Goal: Task Accomplishment & Management: Complete application form

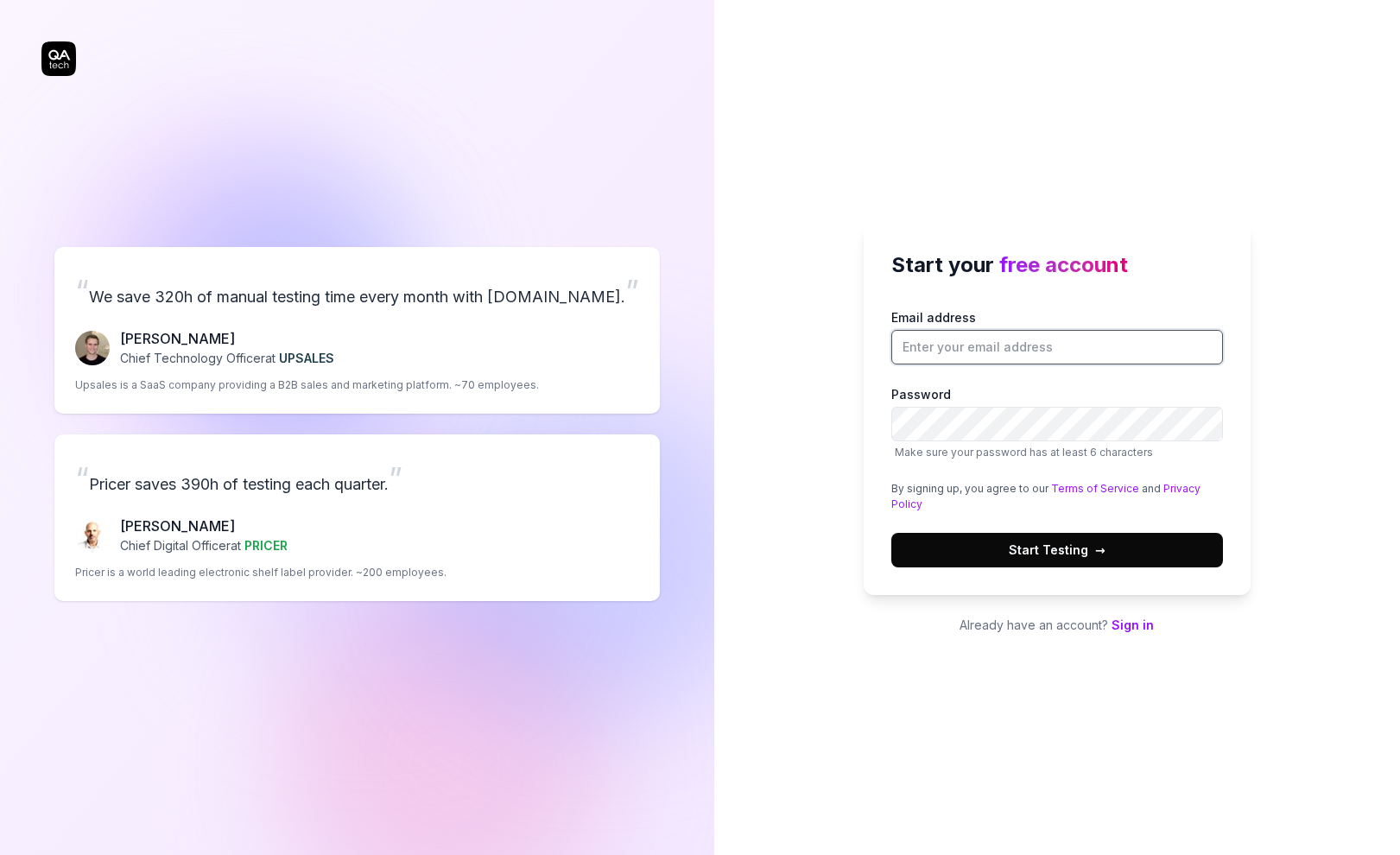
click at [947, 349] on input "Email address" at bounding box center [1057, 346] width 331 height 35
type input "[EMAIL_ADDRESS][DOMAIN_NAME]"
click at [1037, 548] on span "Start Testing →" at bounding box center [1057, 549] width 97 height 18
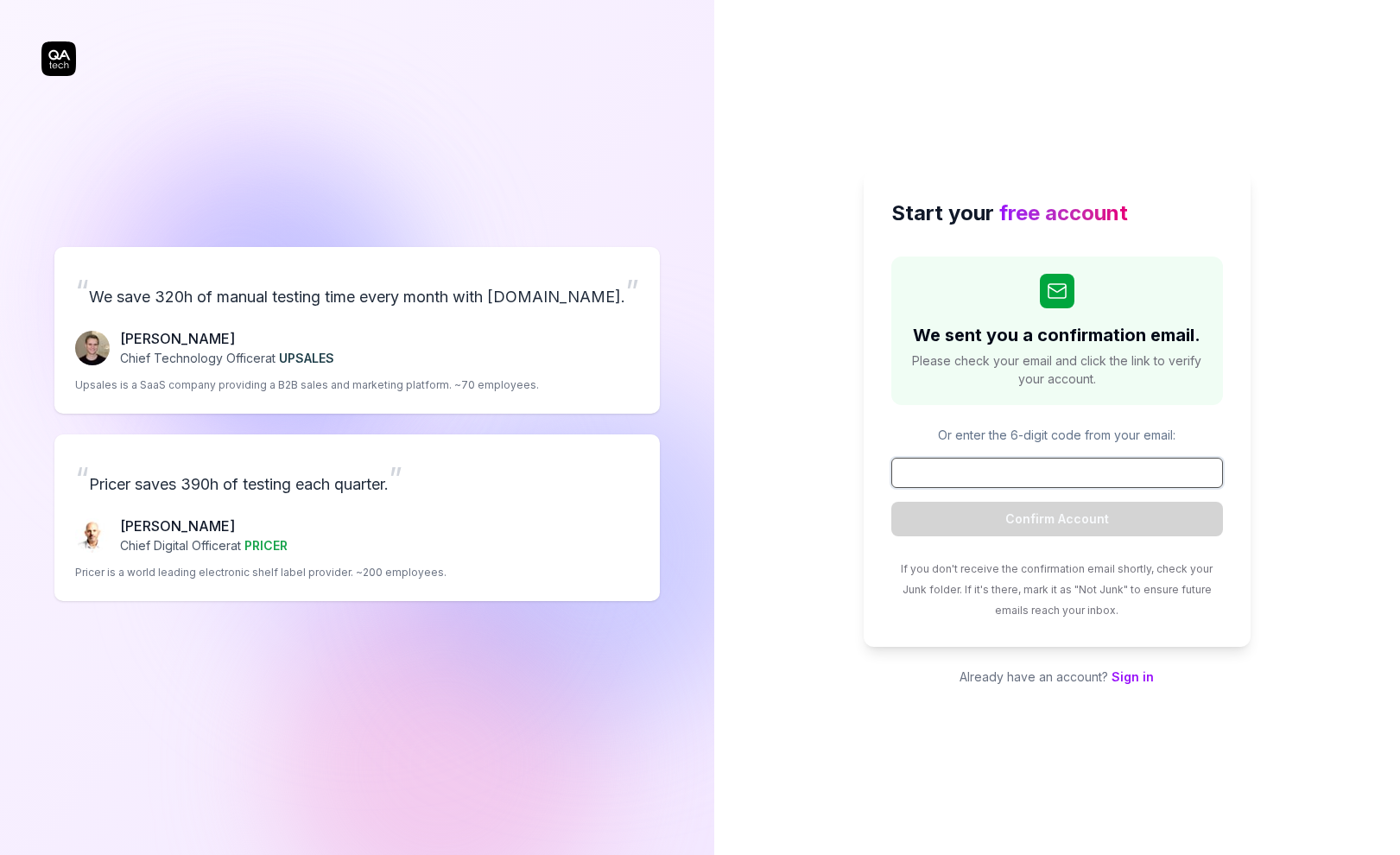
click at [989, 467] on input at bounding box center [1057, 472] width 331 height 30
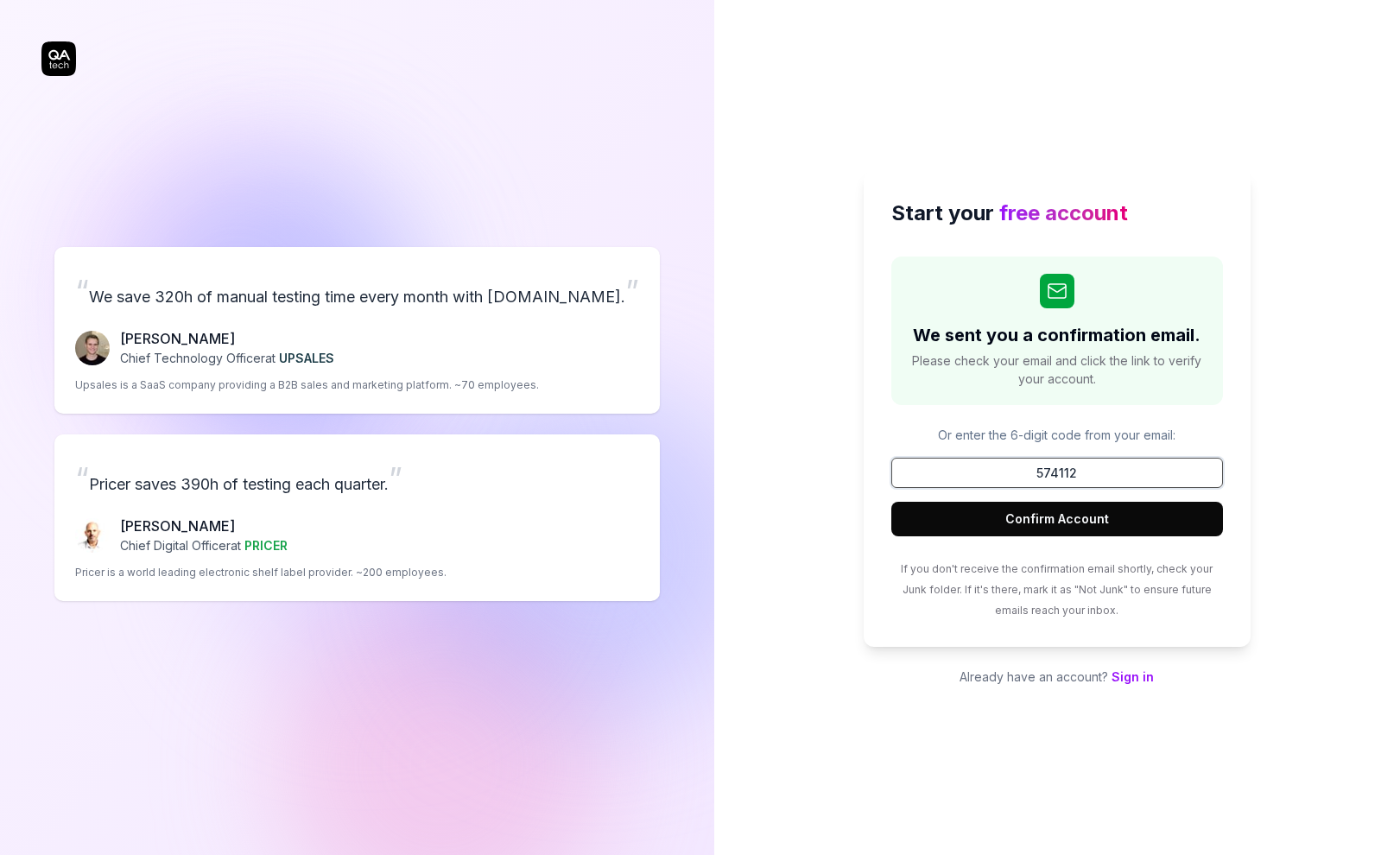
type input "574112"
click at [1057, 508] on button "Confirm Account" at bounding box center [1057, 518] width 331 height 35
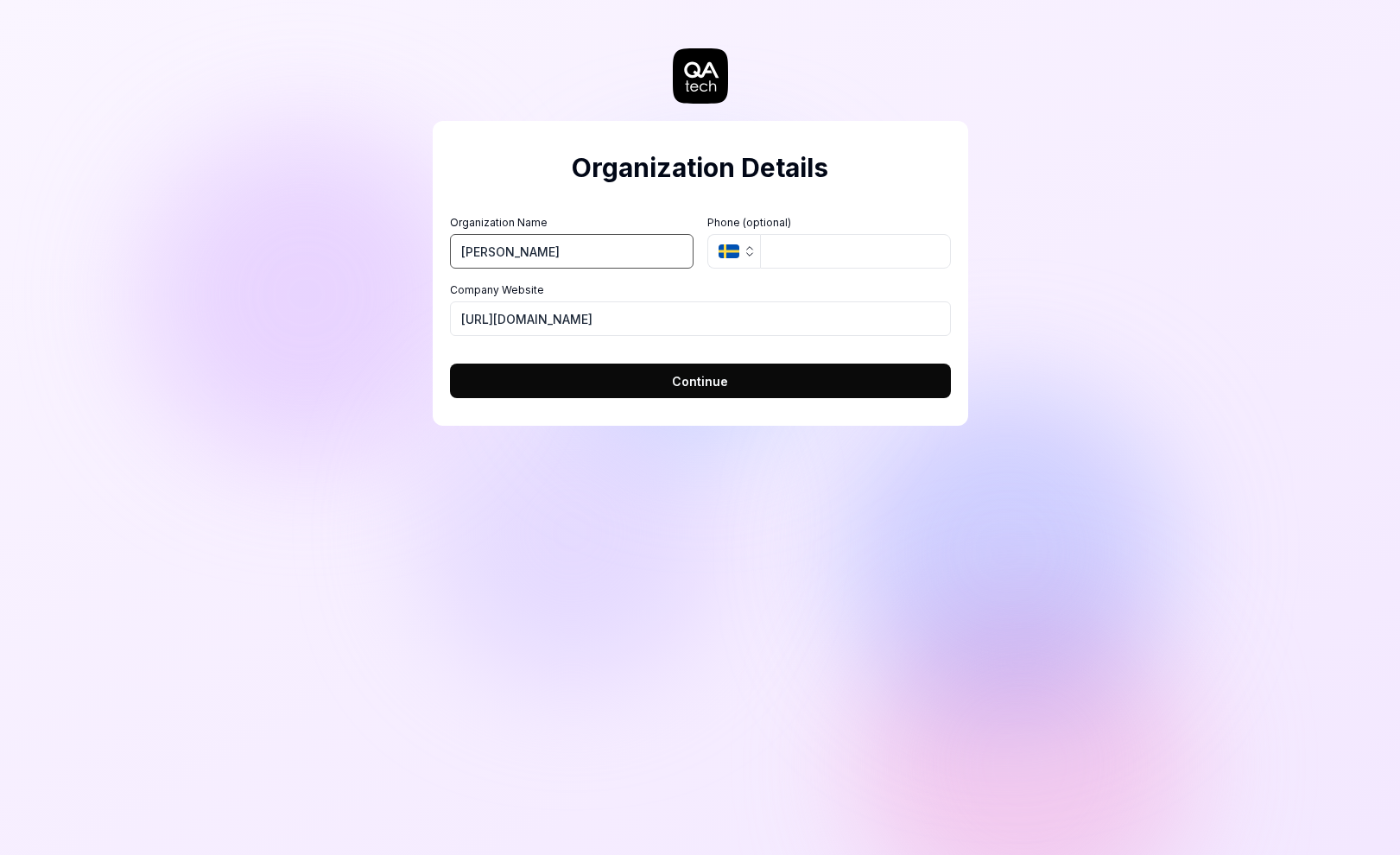
type input "[PERSON_NAME]"
click at [735, 248] on icon "button" at bounding box center [729, 251] width 21 height 14
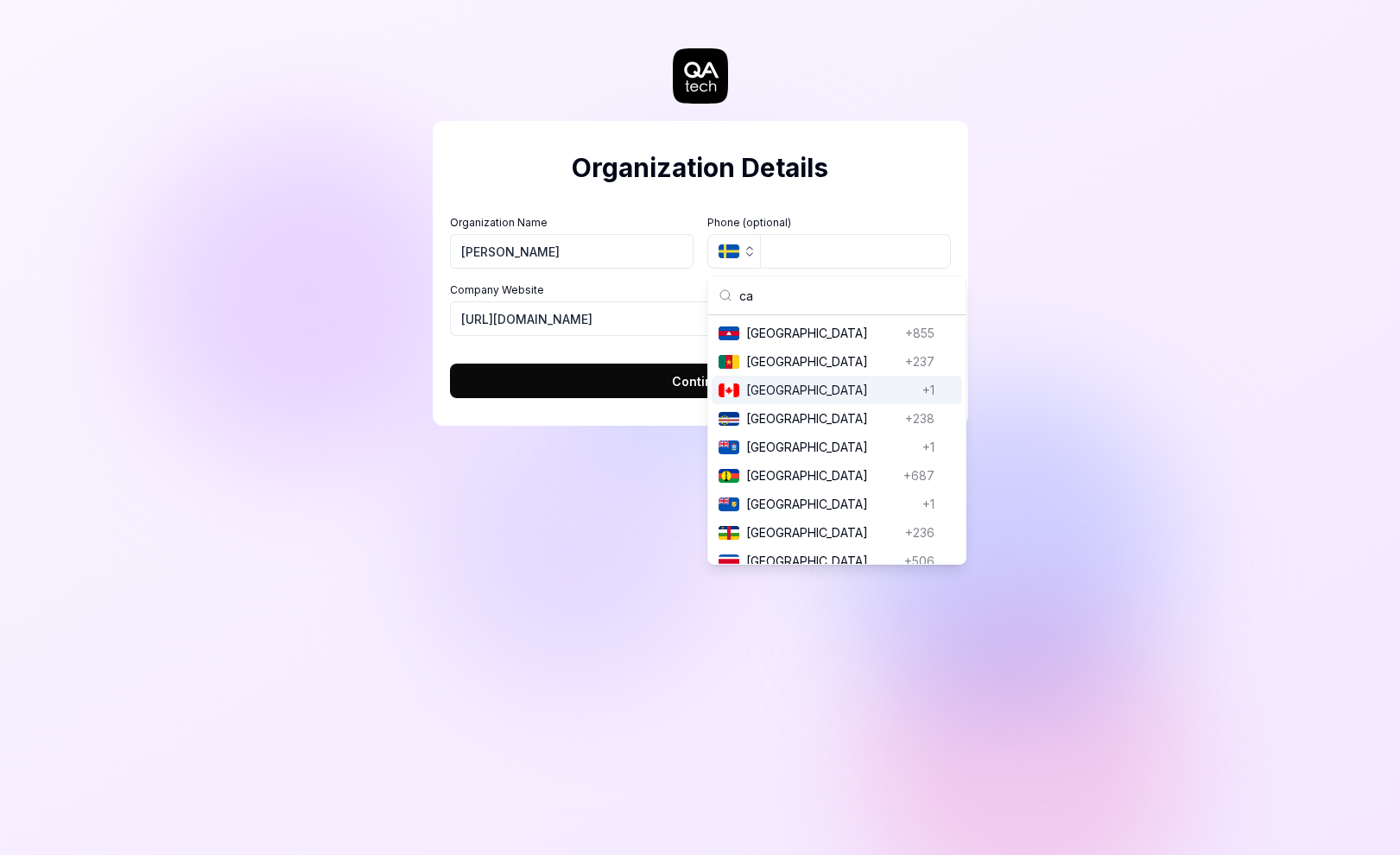
type input "ca"
click at [778, 389] on span "[GEOGRAPHIC_DATA]" at bounding box center [830, 389] width 169 height 18
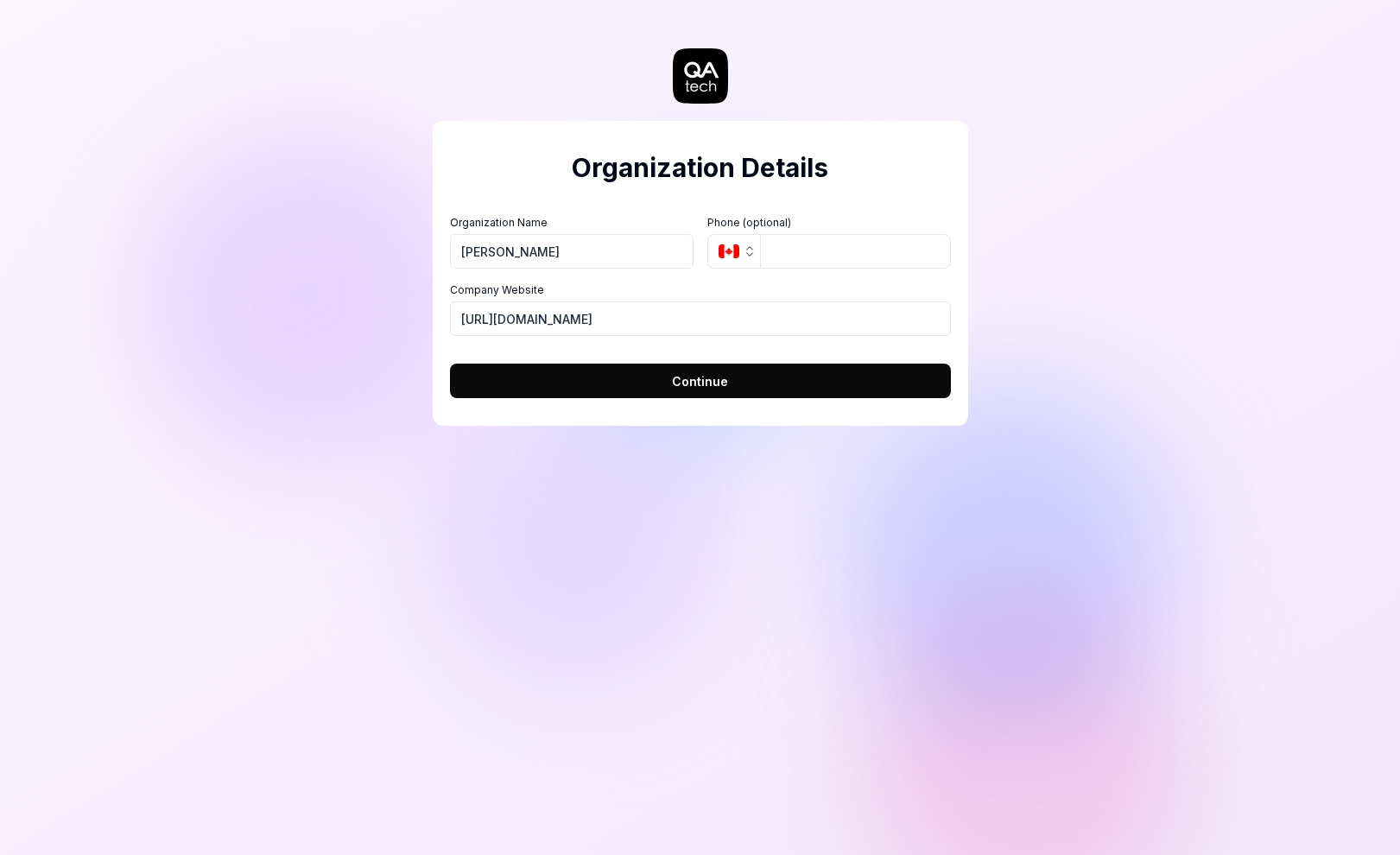
click at [713, 380] on span "Continue" at bounding box center [700, 381] width 56 height 18
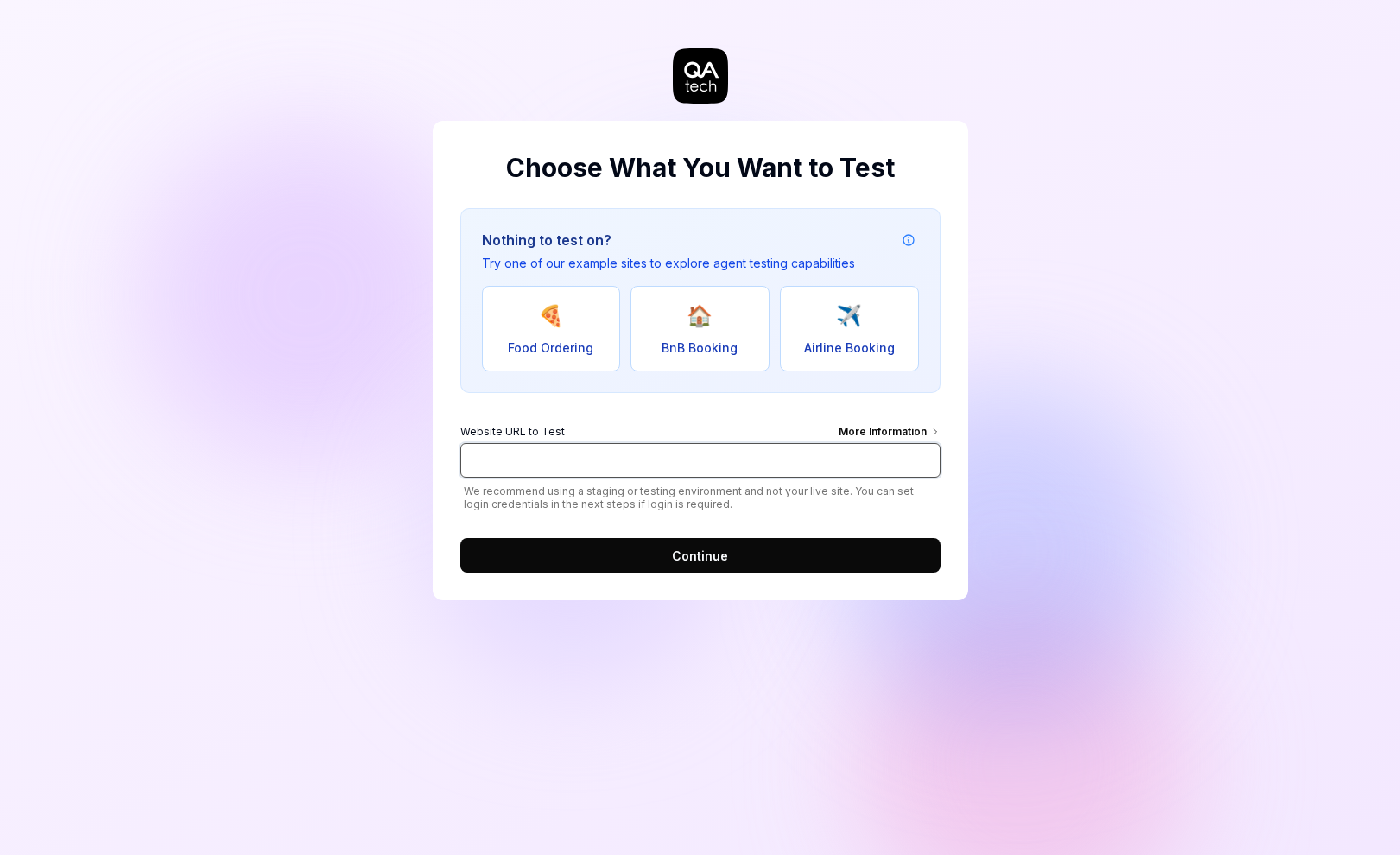
click at [531, 456] on input "Website URL to Test More Information" at bounding box center [700, 460] width 480 height 35
drag, startPoint x: 515, startPoint y: 461, endPoint x: 615, endPoint y: 461, distance: 100.0
click at [615, 461] on input "[URL][DOMAIN_NAME]" at bounding box center [700, 460] width 480 height 35
click at [639, 462] on input "[URL][DOMAIN_NAME]" at bounding box center [700, 460] width 480 height 35
click at [889, 429] on div "More Information" at bounding box center [889, 433] width 102 height 19
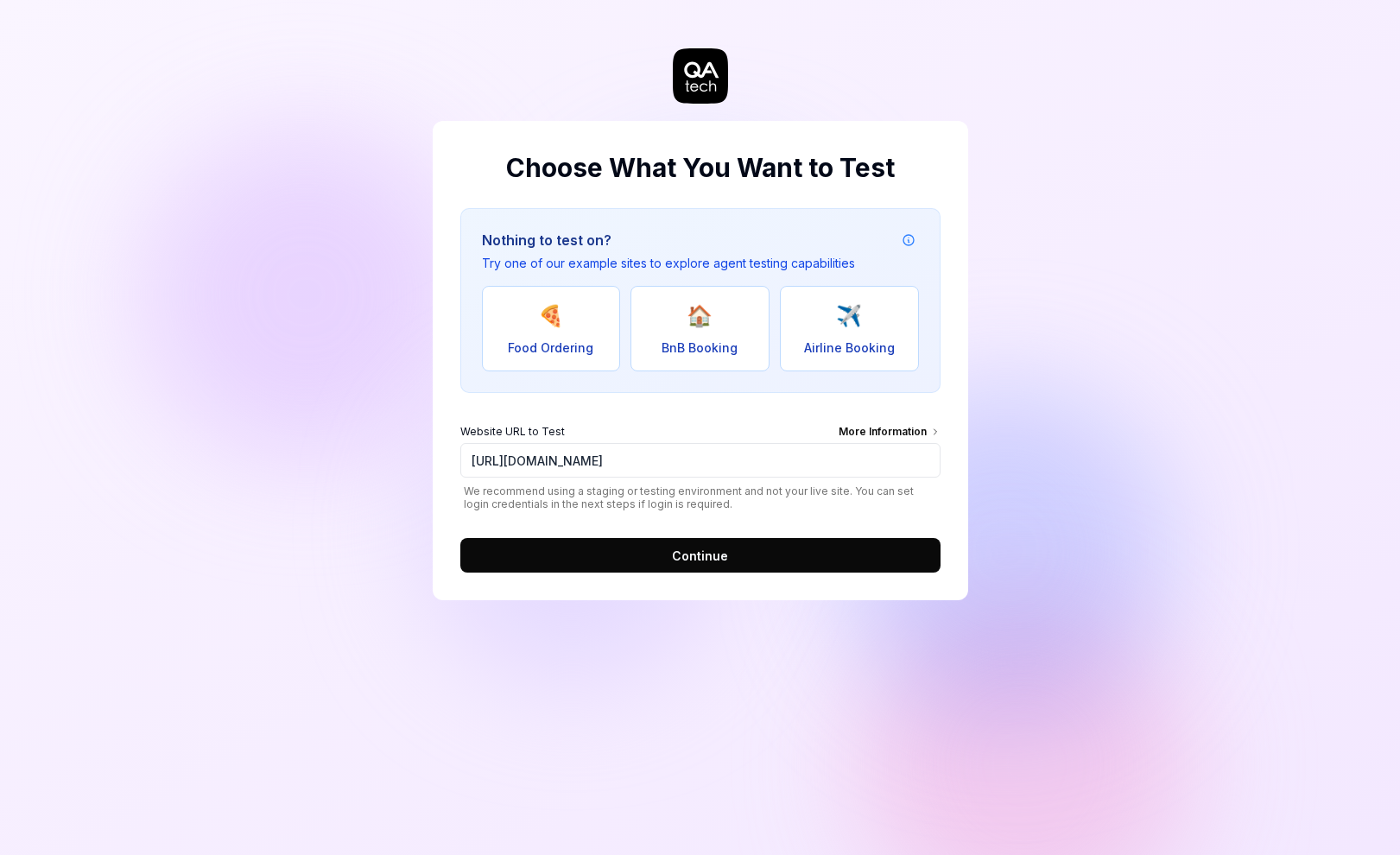
click at [889, 443] on input "[URL][DOMAIN_NAME]" at bounding box center [700, 460] width 480 height 35
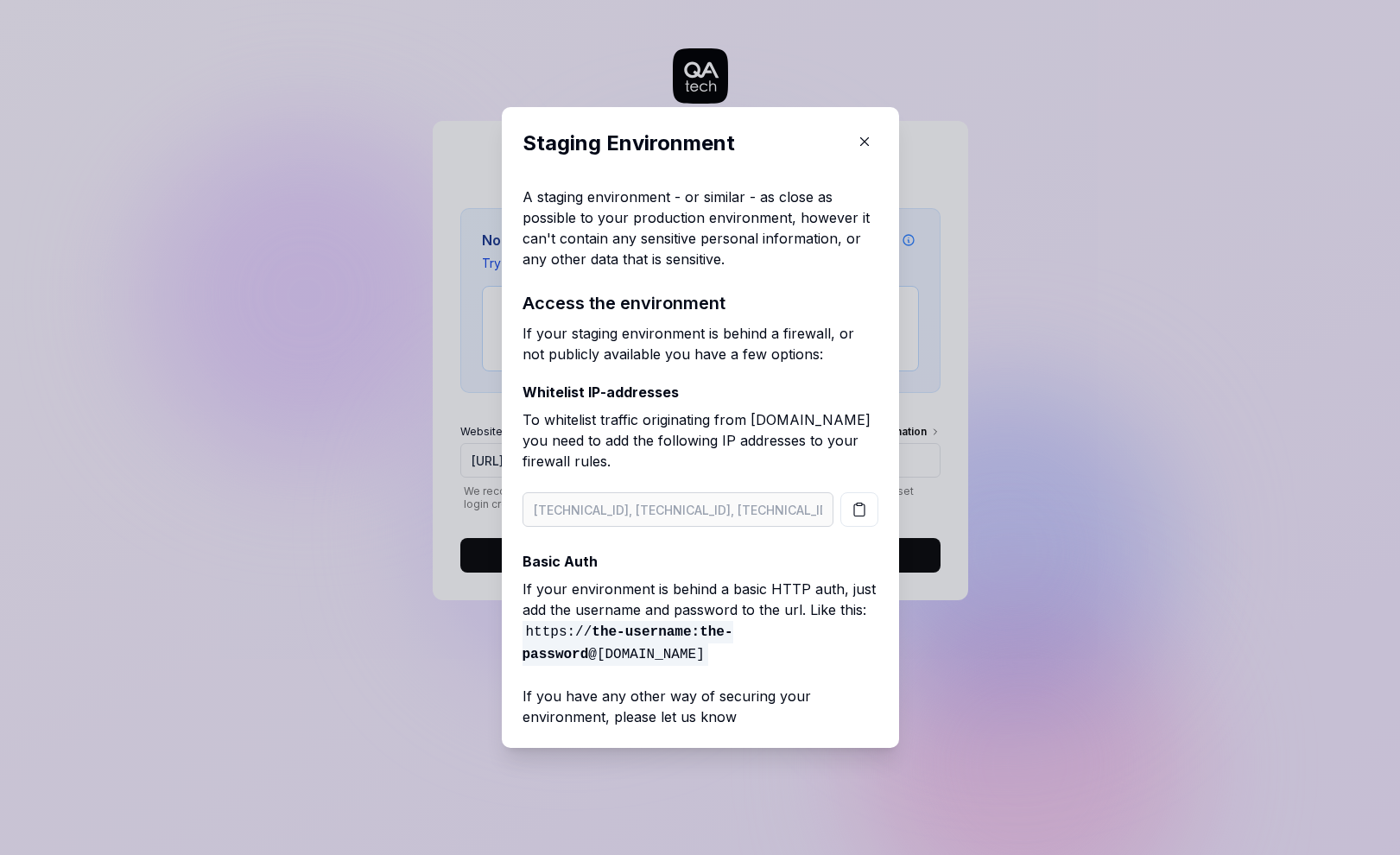
click at [860, 146] on icon "button" at bounding box center [863, 142] width 7 height 7
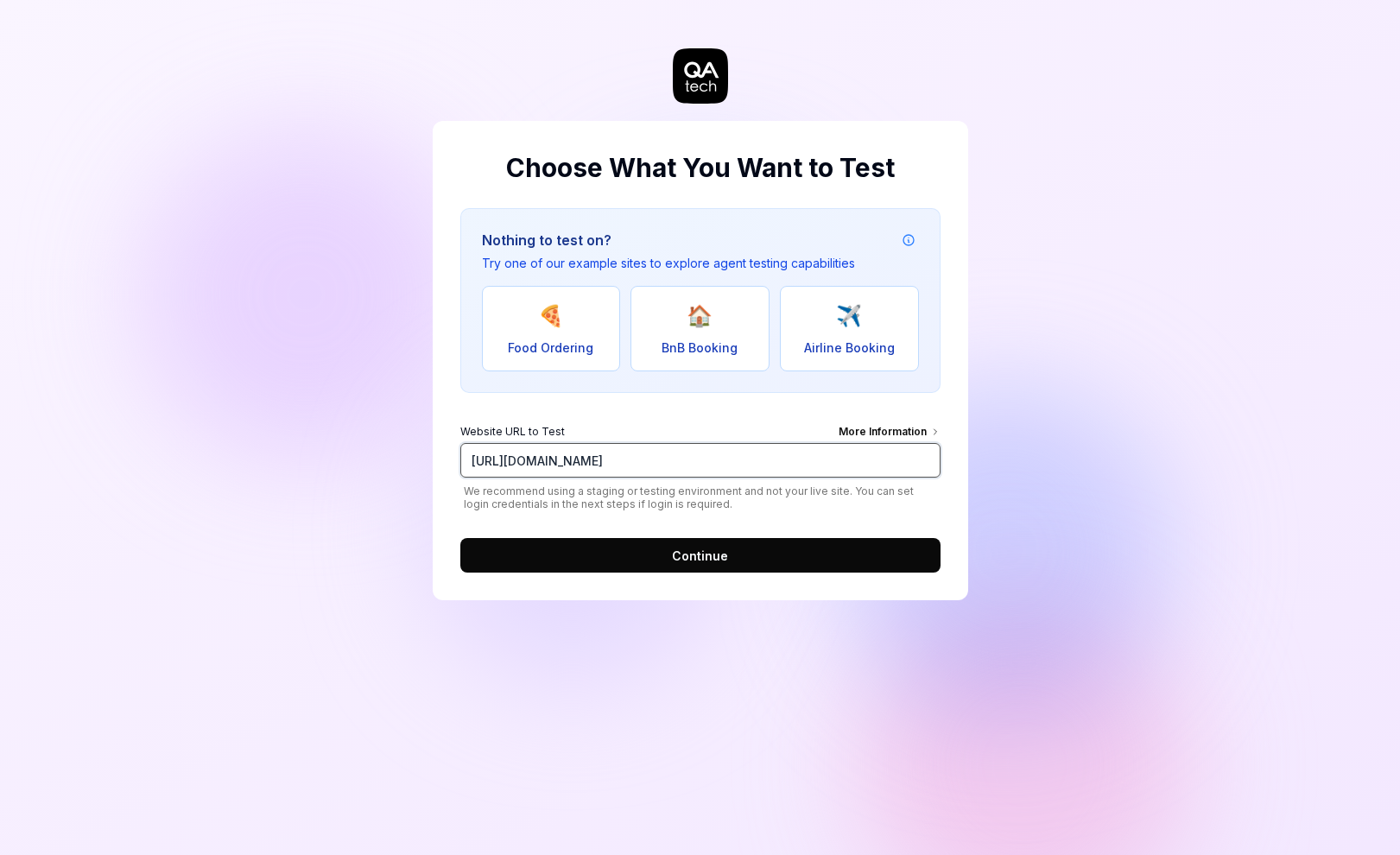
drag, startPoint x: 513, startPoint y: 460, endPoint x: 629, endPoint y: 466, distance: 116.2
click at [629, 466] on input "[URL][DOMAIN_NAME]" at bounding box center [700, 460] width 480 height 35
type input "[URL][DOMAIN_NAME]"
click at [699, 558] on span "Continue" at bounding box center [700, 555] width 56 height 18
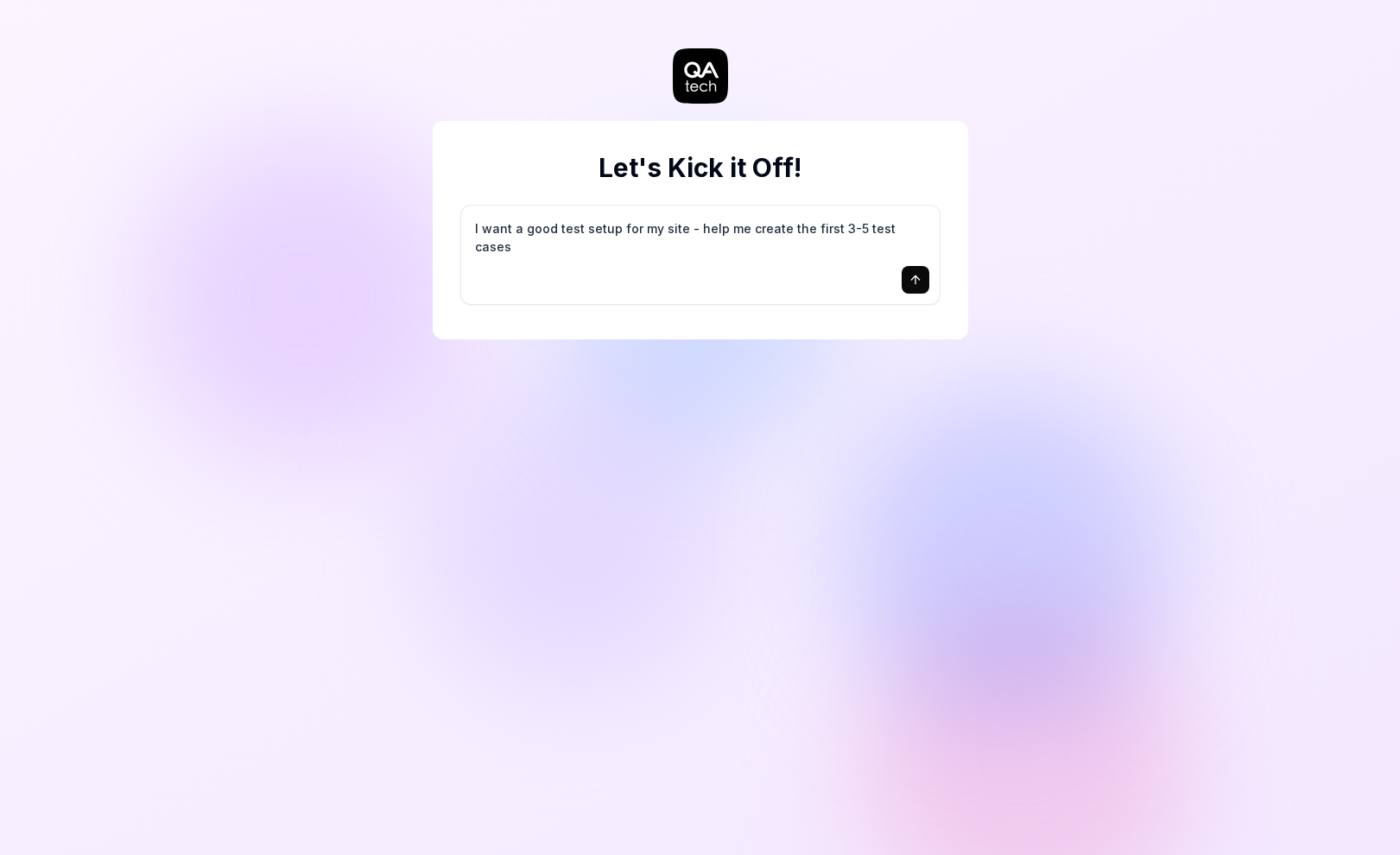
click at [913, 278] on icon "submit" at bounding box center [915, 277] width 7 height 5
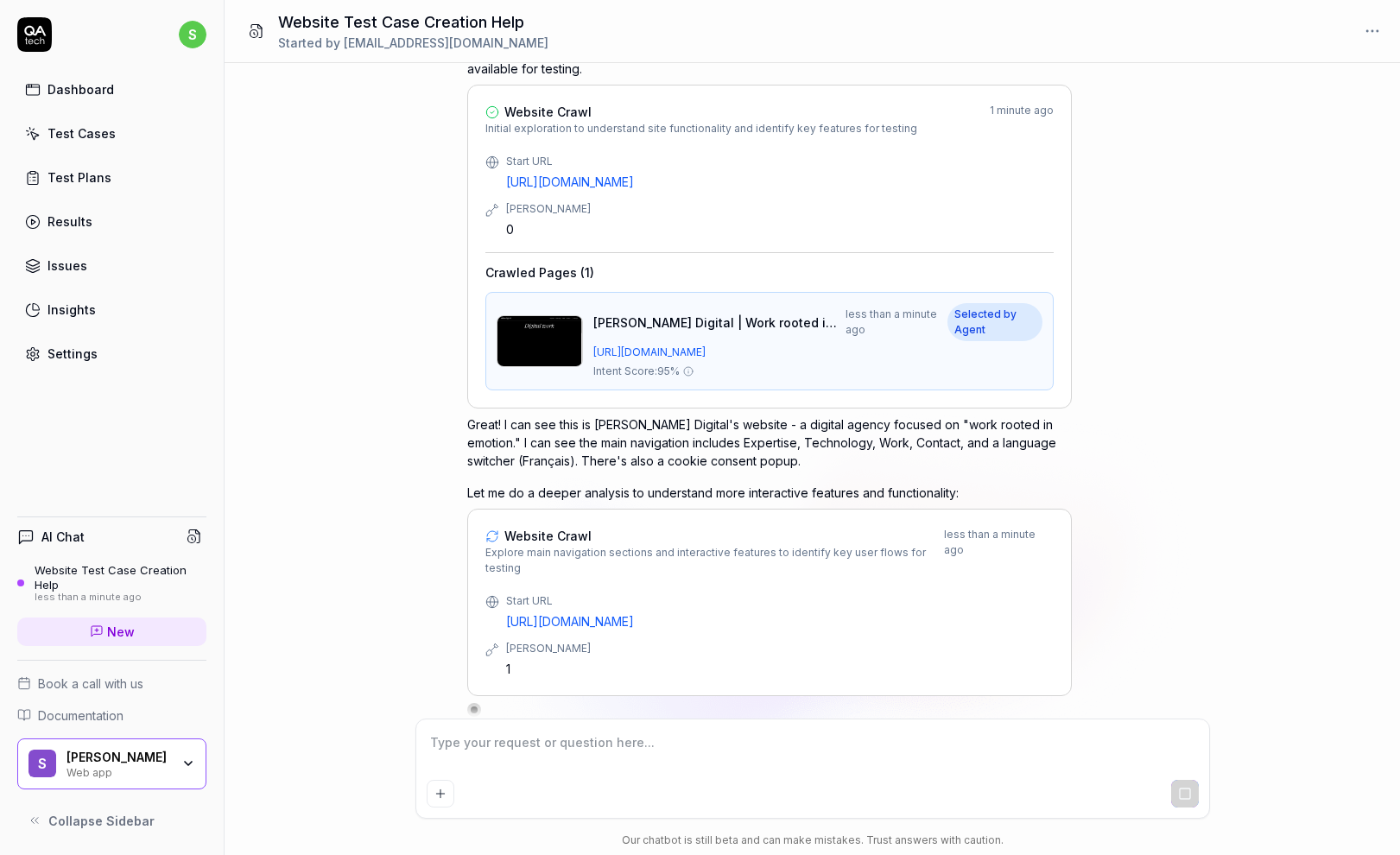
scroll to position [190, 0]
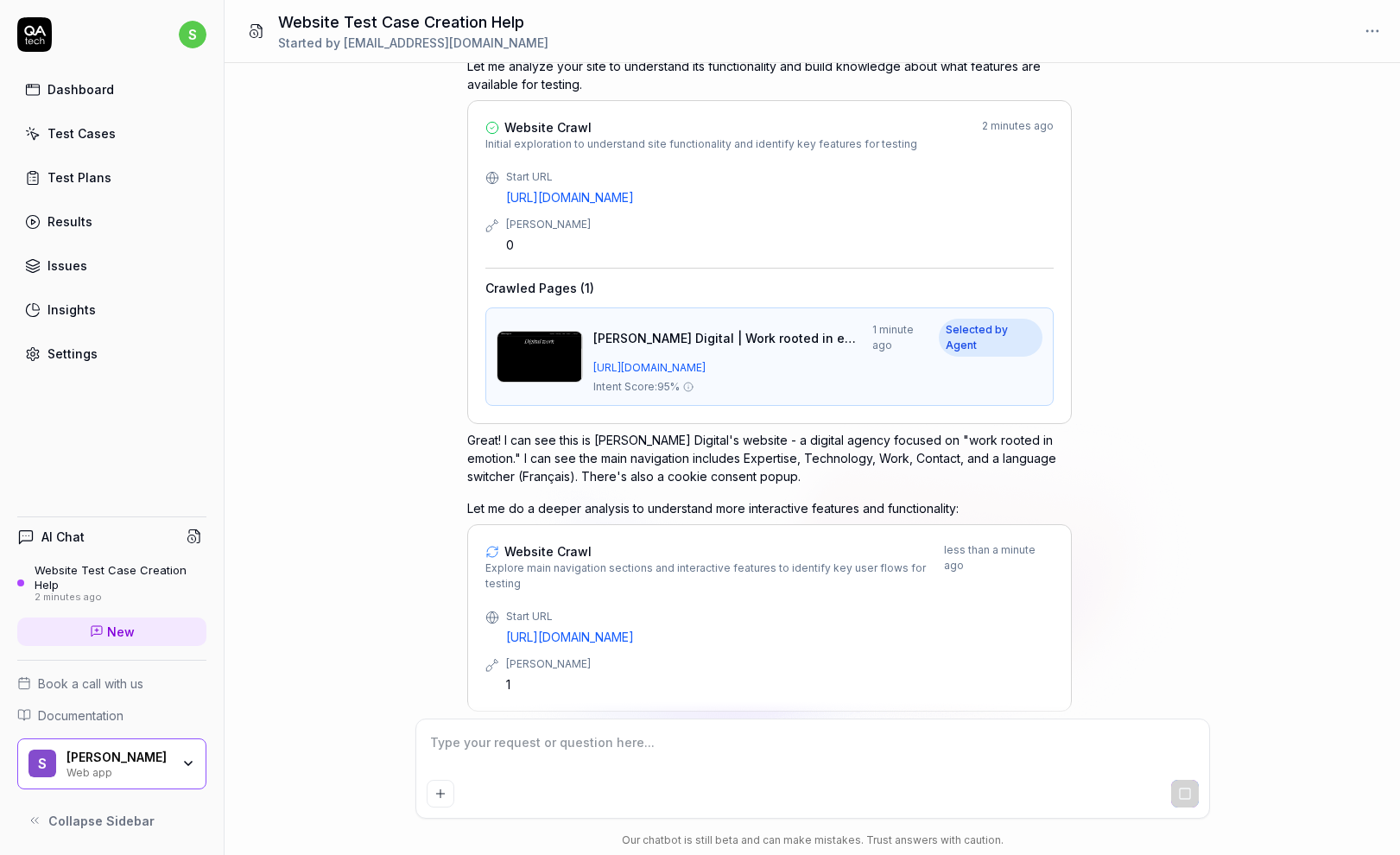
click at [1136, 411] on div "I'd be happy to help you create your first test cases! Since this is a new proj…" at bounding box center [812, 343] width 691 height 778
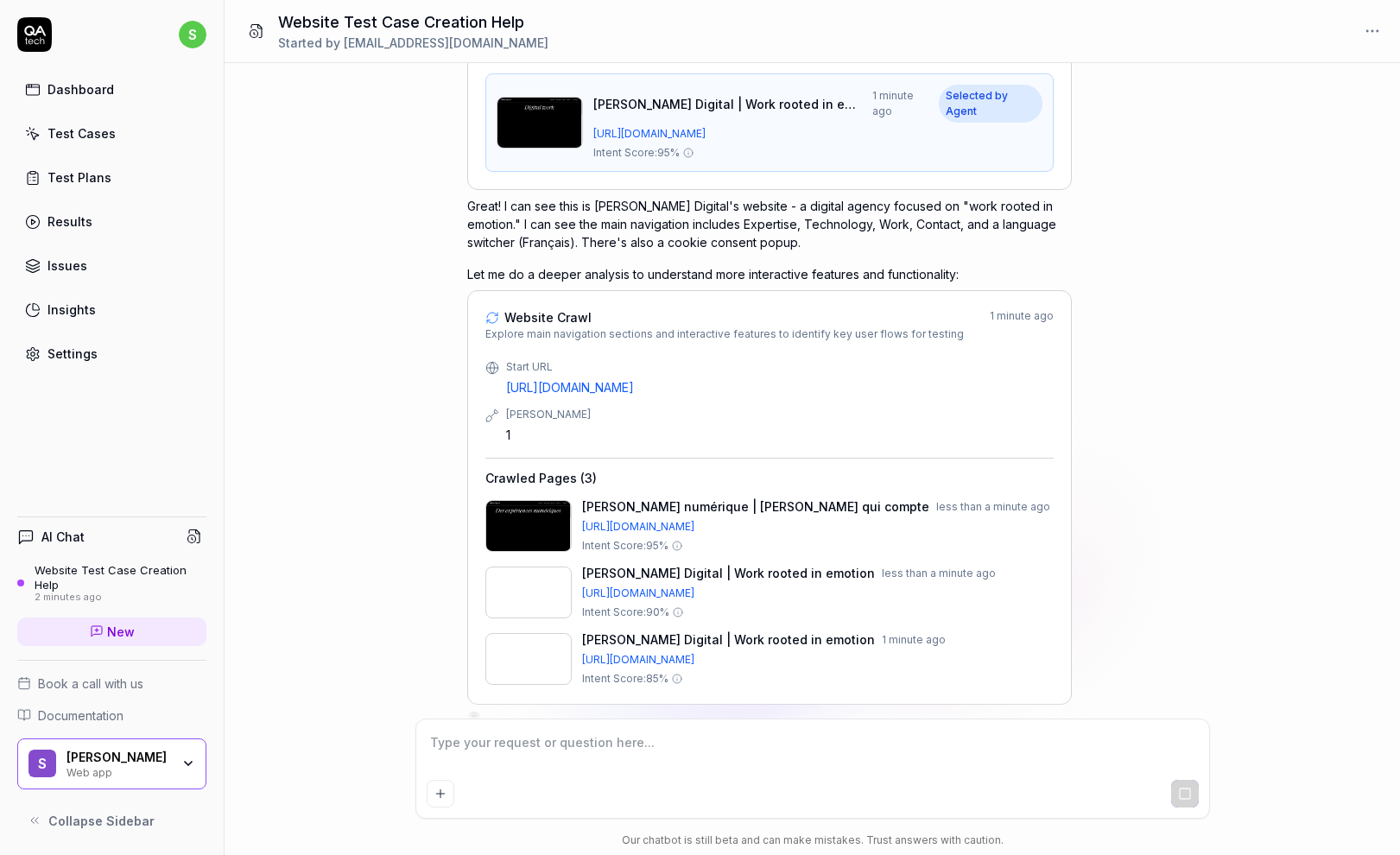
scroll to position [432, 0]
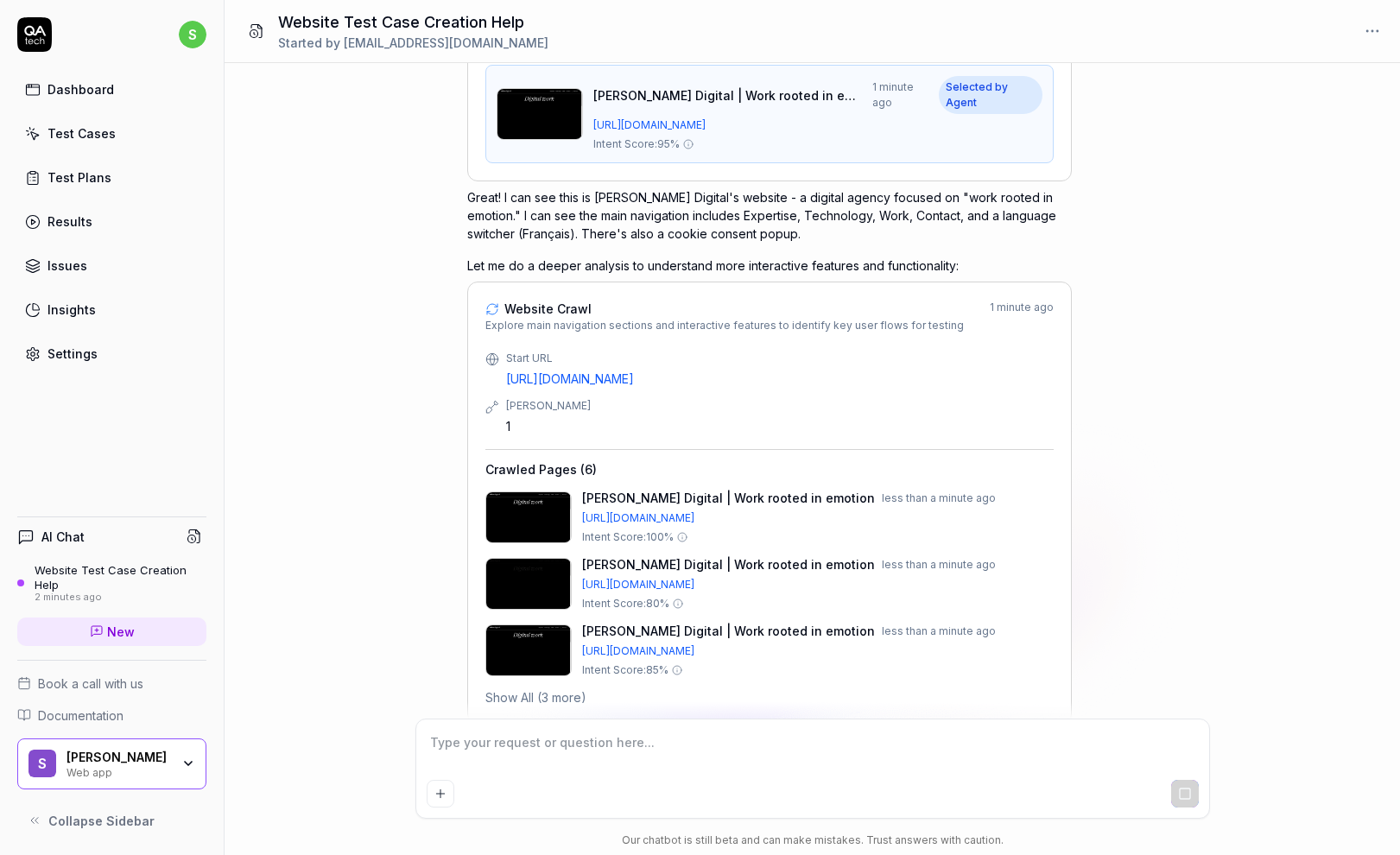
click at [528, 688] on button "Show All (3 more)" at bounding box center [536, 696] width 101 height 18
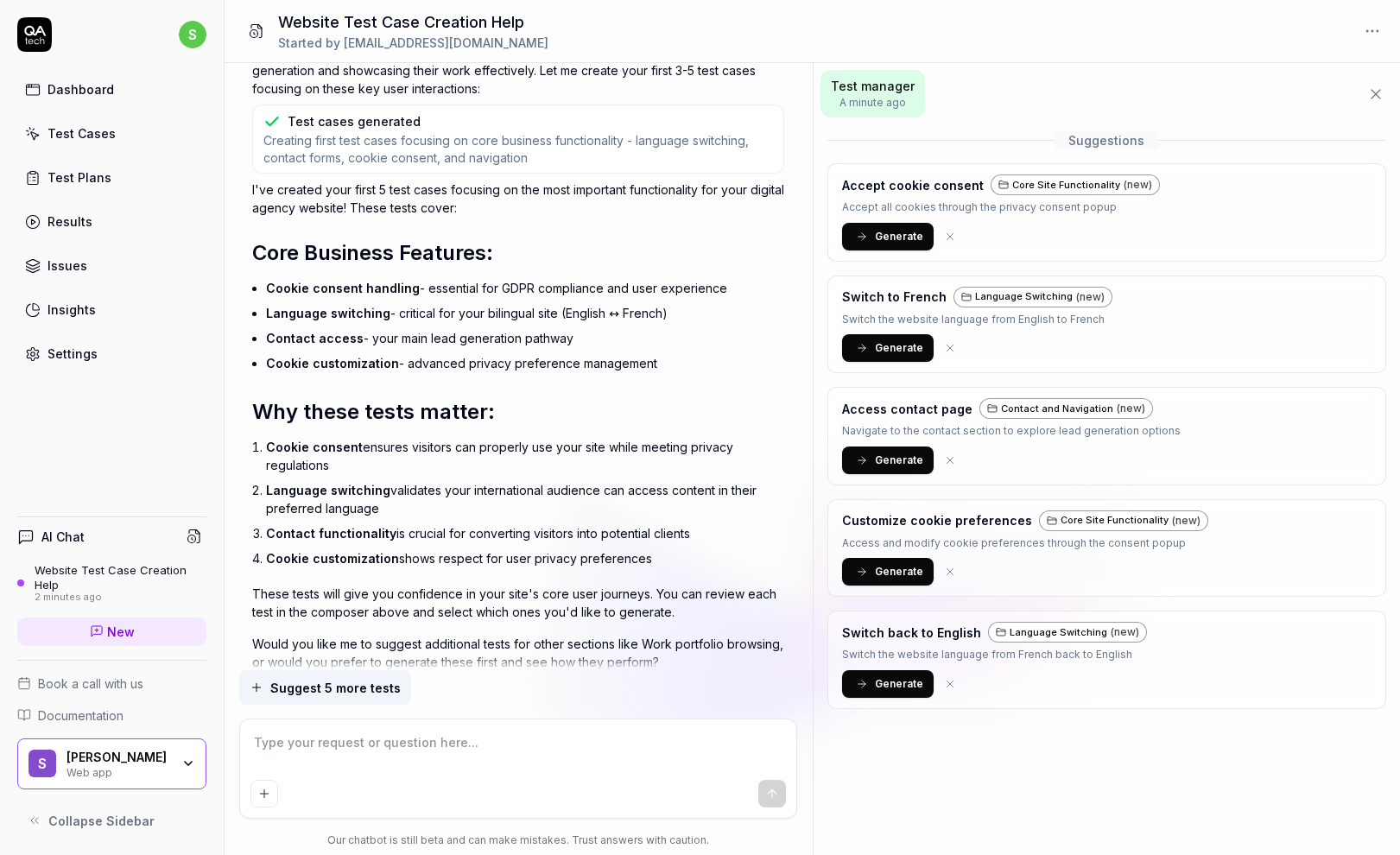
scroll to position [1969, 0]
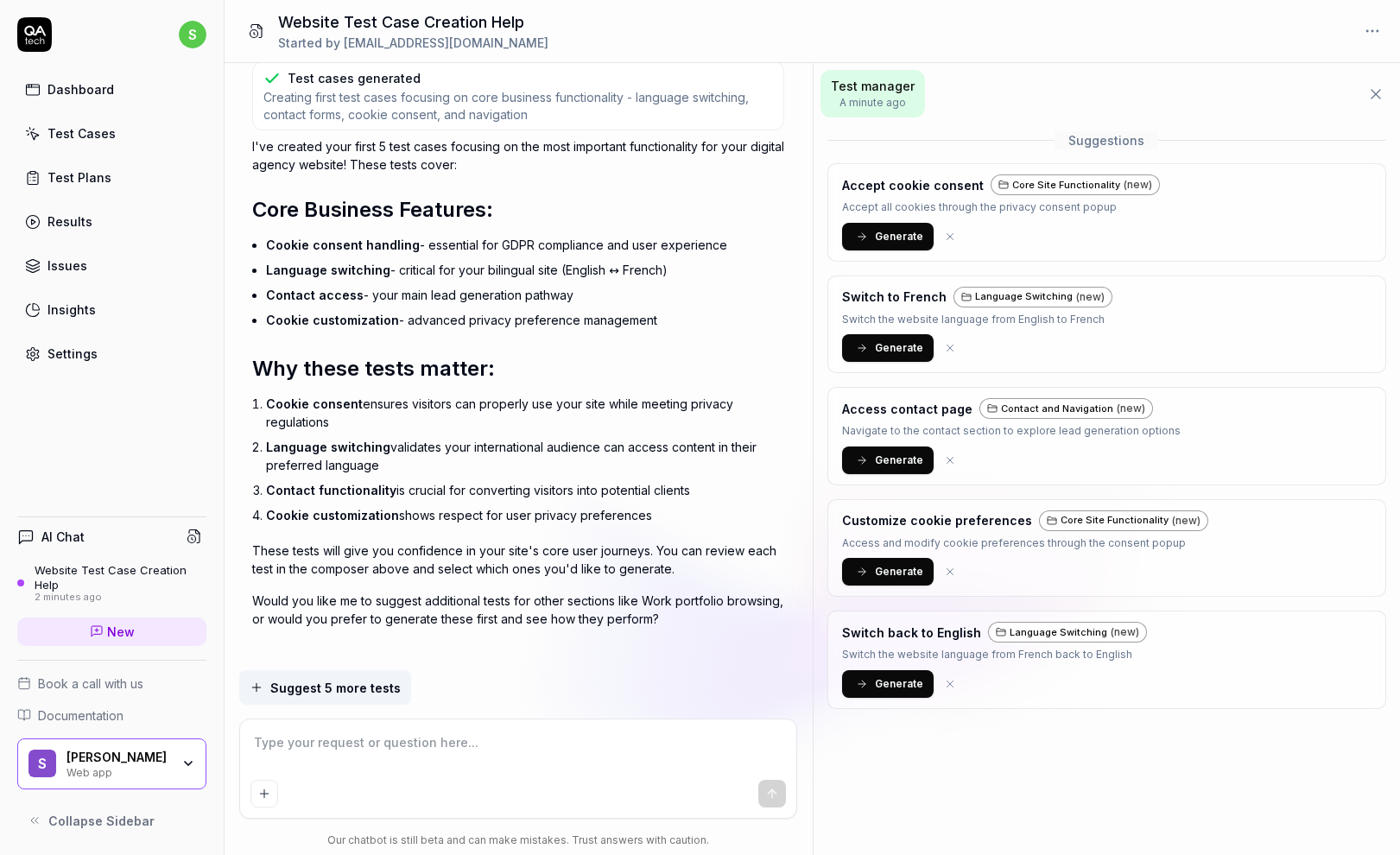
click at [889, 236] on span "Generate" at bounding box center [899, 236] width 49 height 16
click at [878, 346] on span "Generate" at bounding box center [899, 347] width 49 height 16
click at [898, 461] on span "Generate" at bounding box center [899, 460] width 49 height 16
click at [880, 680] on span "Generate" at bounding box center [899, 683] width 49 height 16
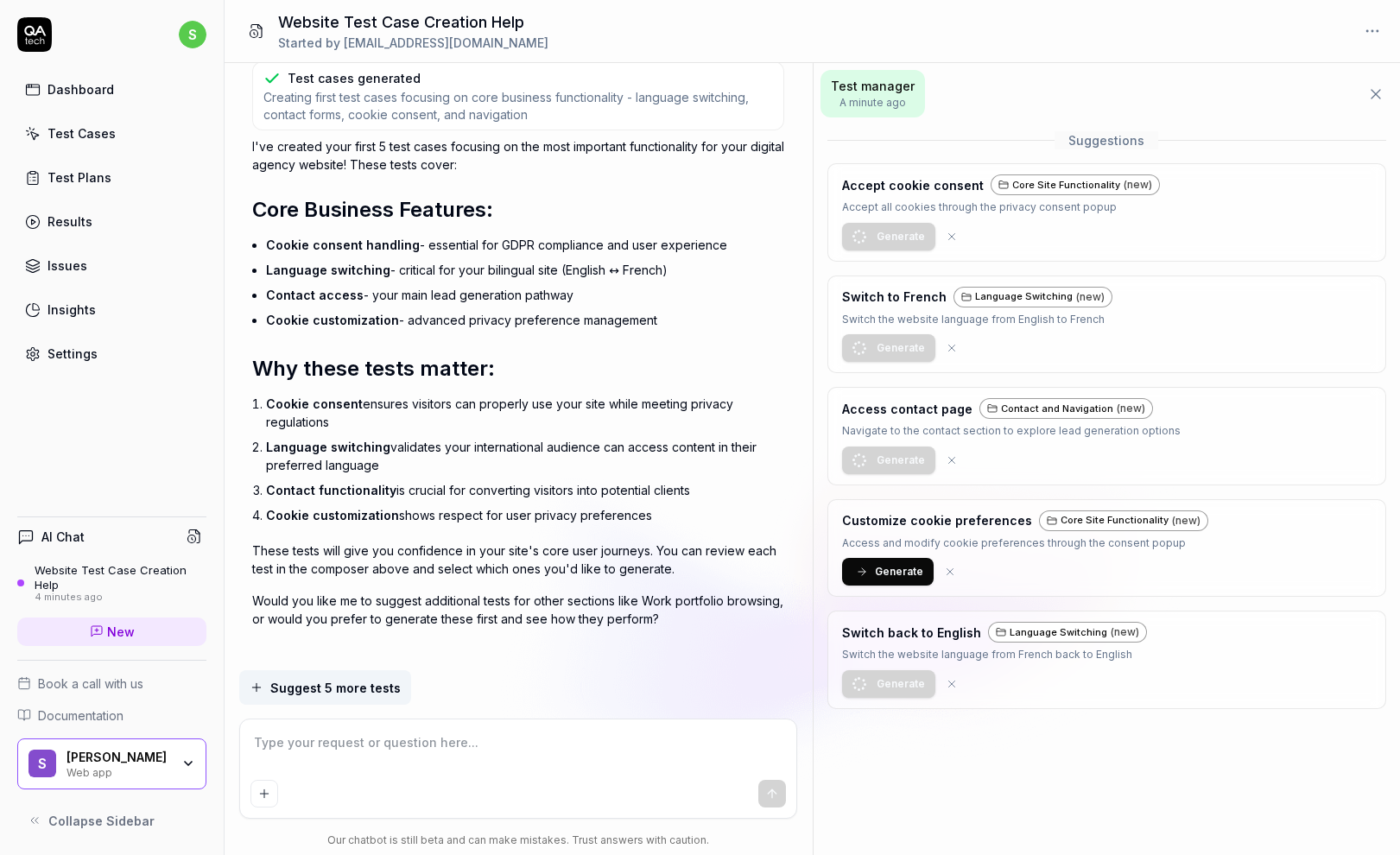
click at [877, 571] on span "Generate" at bounding box center [899, 571] width 49 height 16
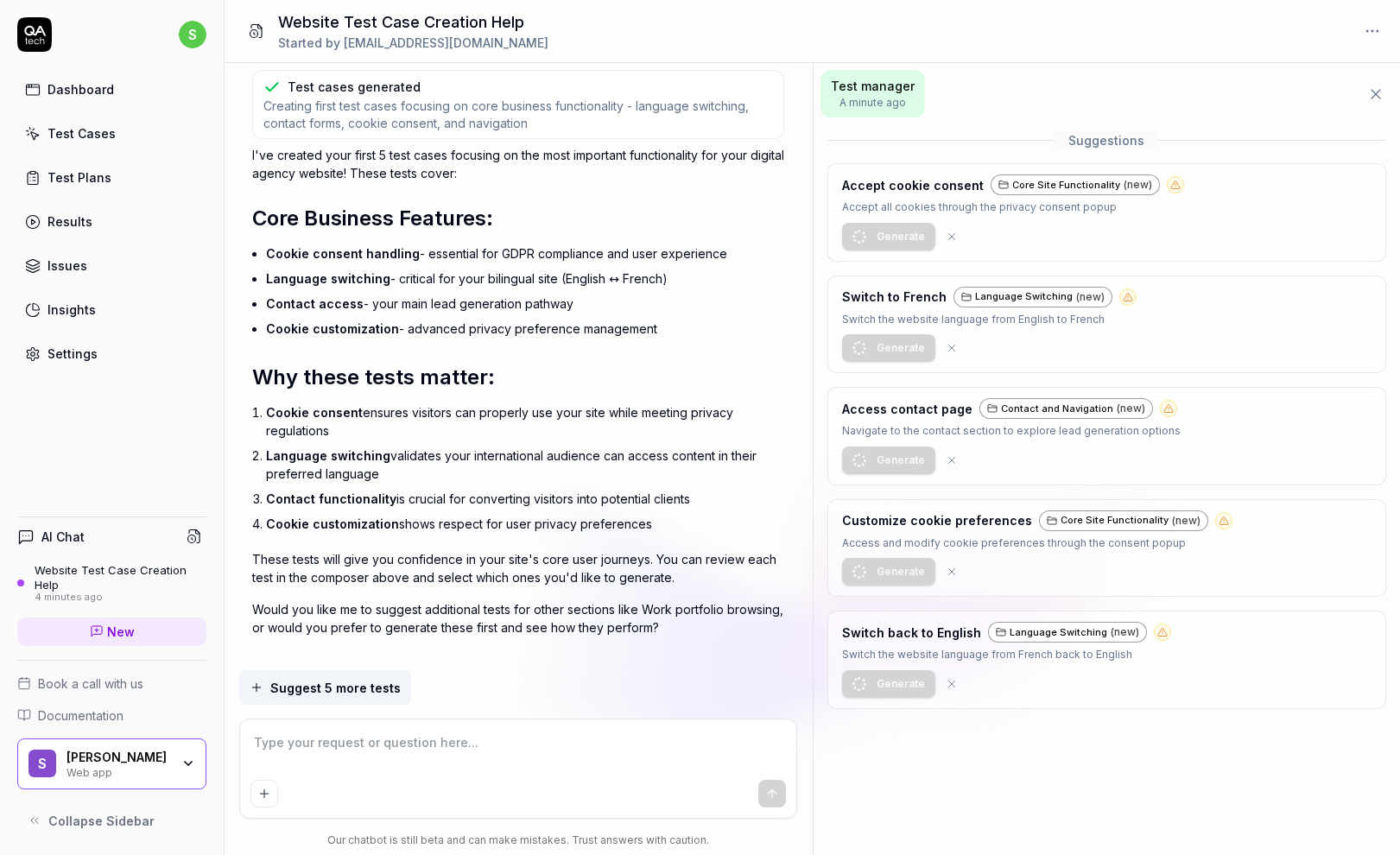
click at [357, 692] on span "Suggest 5 more tests" at bounding box center [336, 687] width 131 height 18
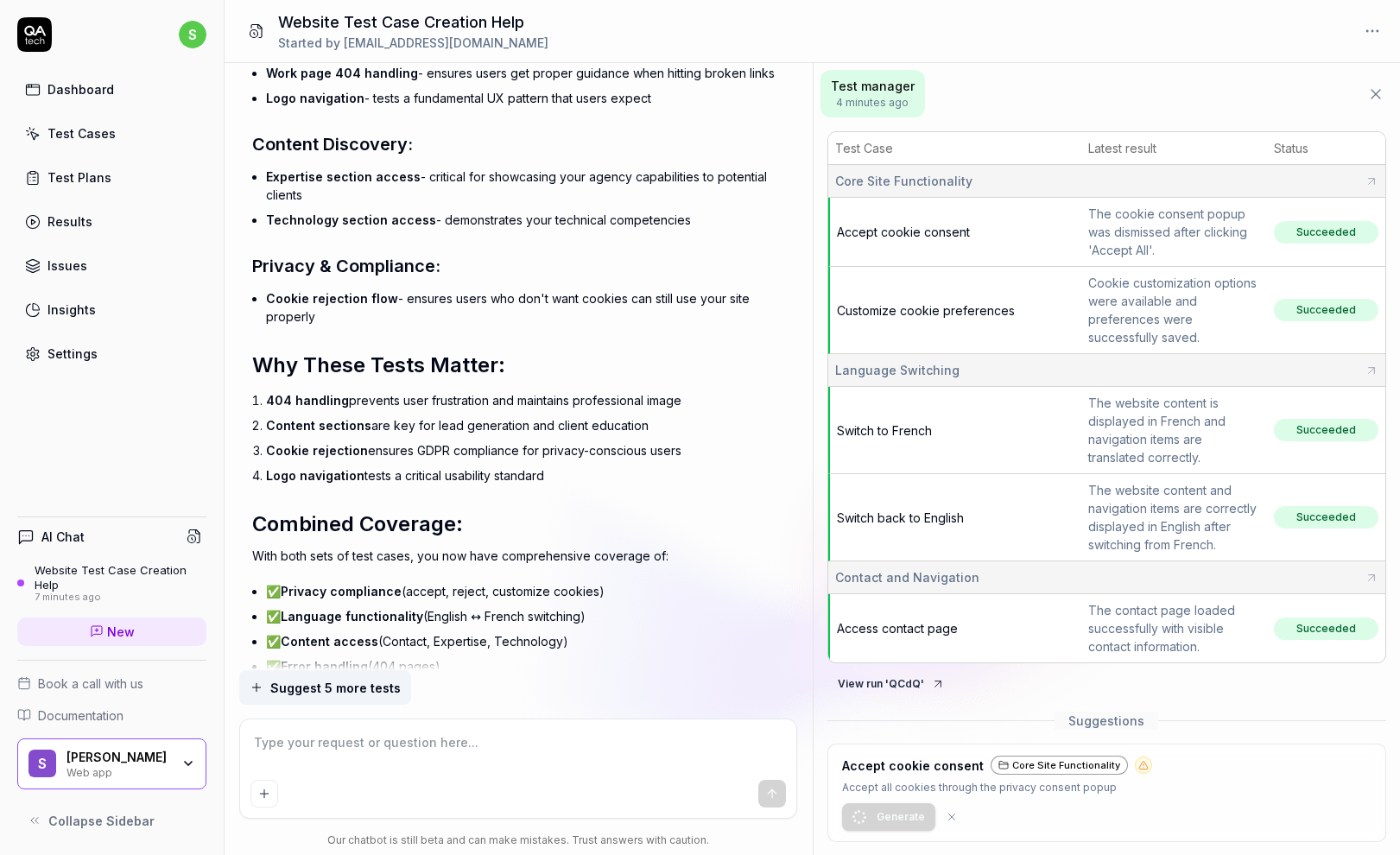
scroll to position [3245, 0]
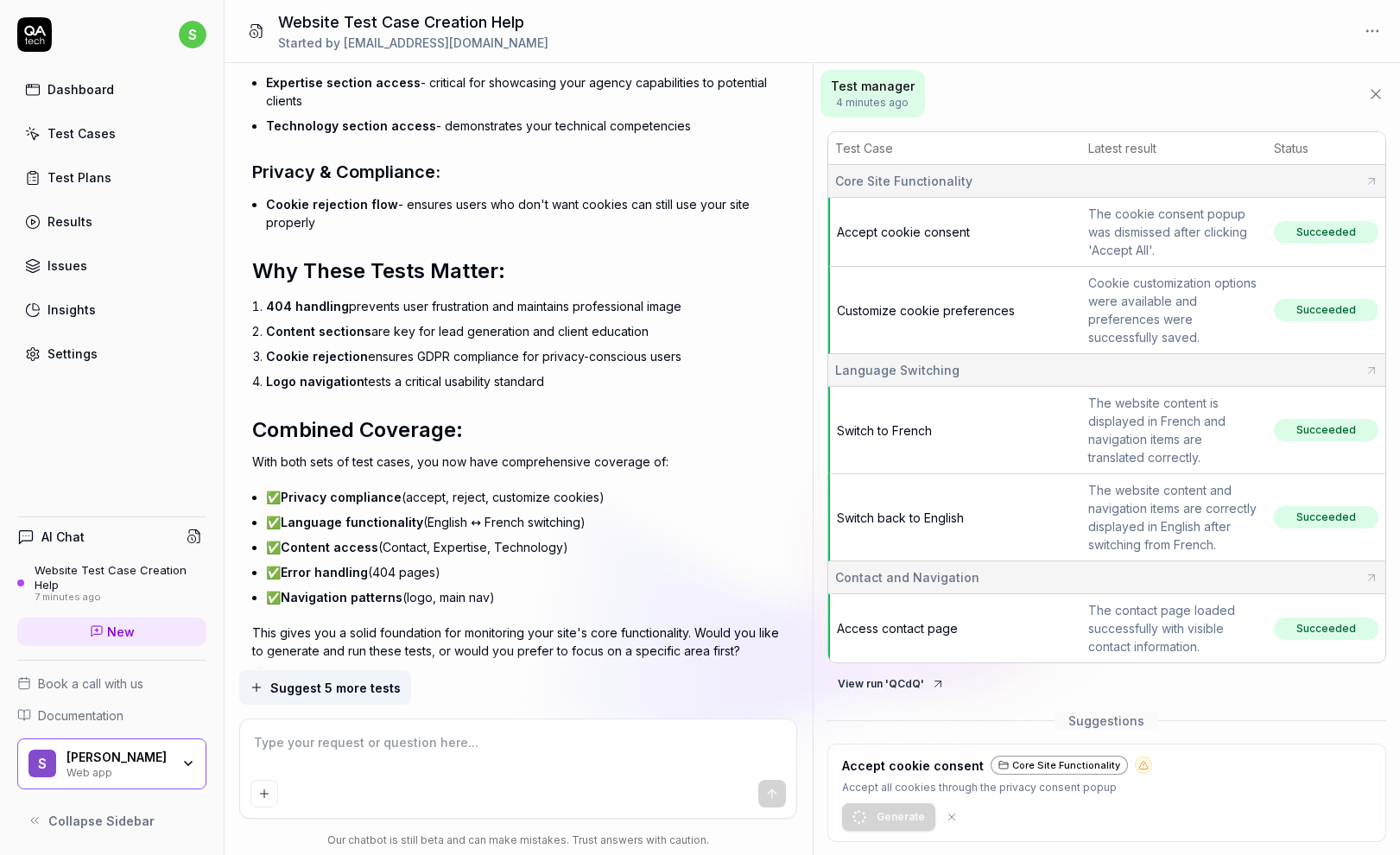
click at [940, 236] on span "Accept cookie consent" at bounding box center [903, 232] width 133 height 15
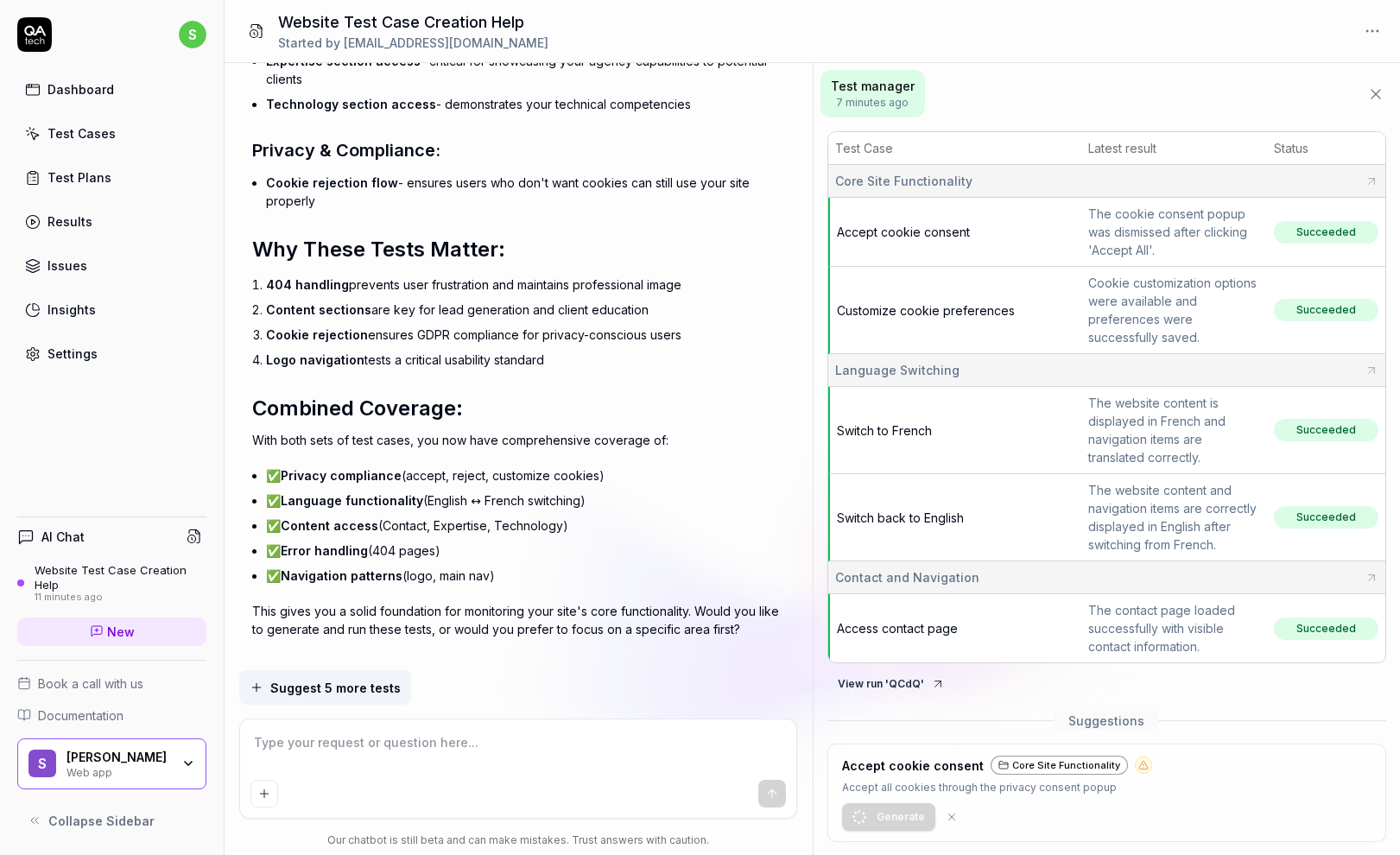
click at [55, 354] on div "Settings" at bounding box center [73, 353] width 50 height 18
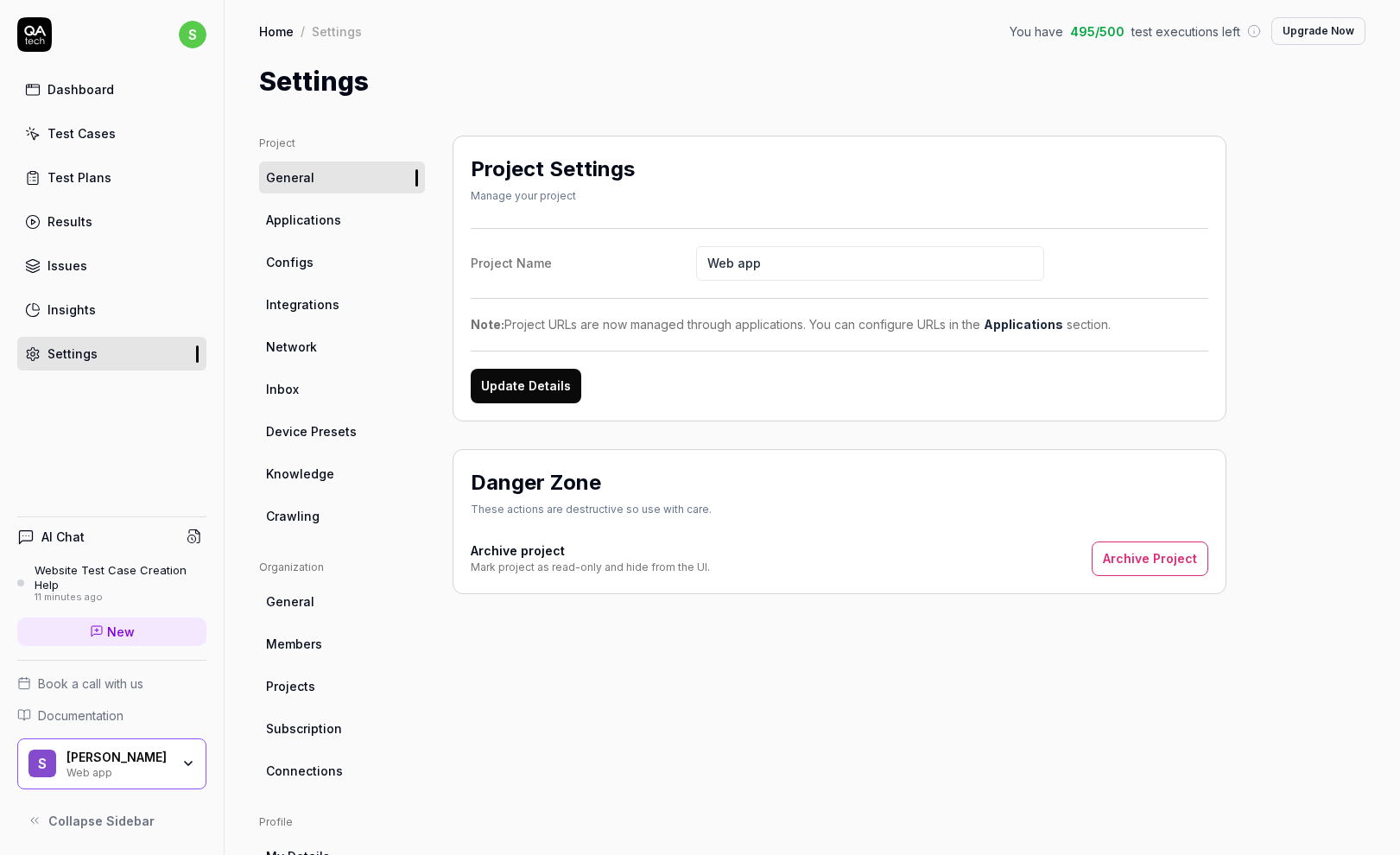
click at [301, 224] on span "Applications" at bounding box center [303, 219] width 75 height 18
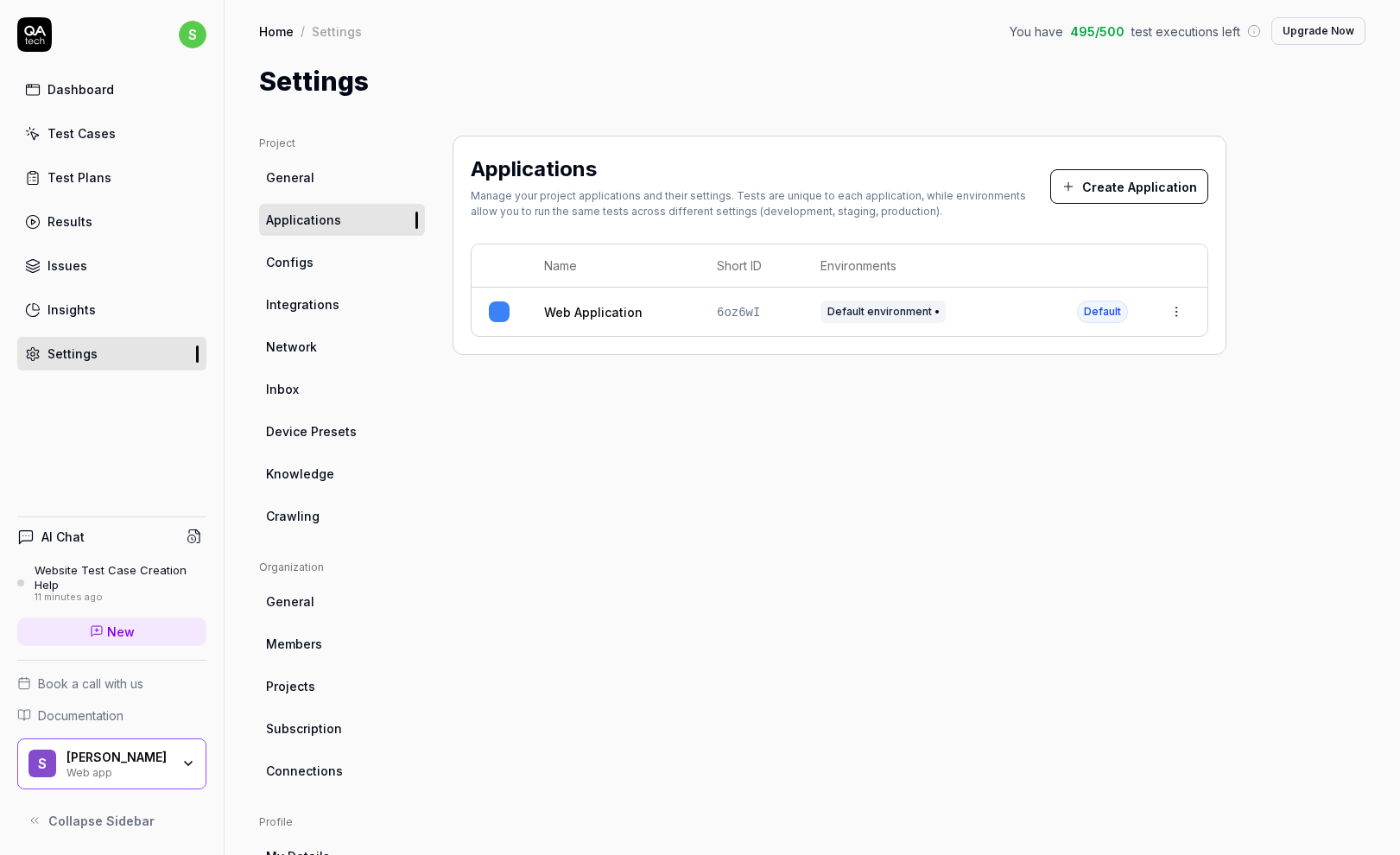
click at [292, 262] on span "Configs" at bounding box center [289, 261] width 48 height 18
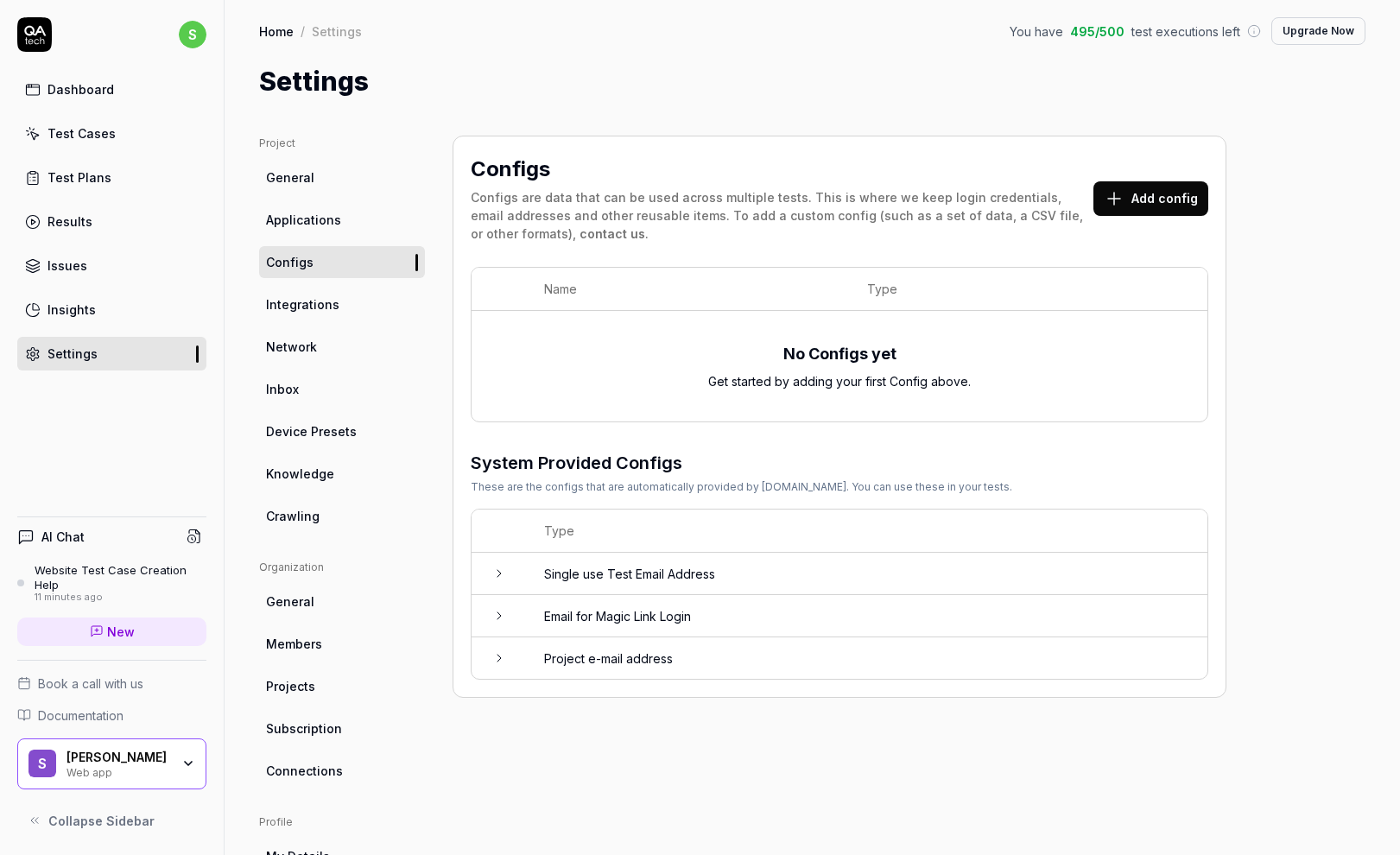
click at [309, 300] on span "Integrations" at bounding box center [302, 303] width 74 height 18
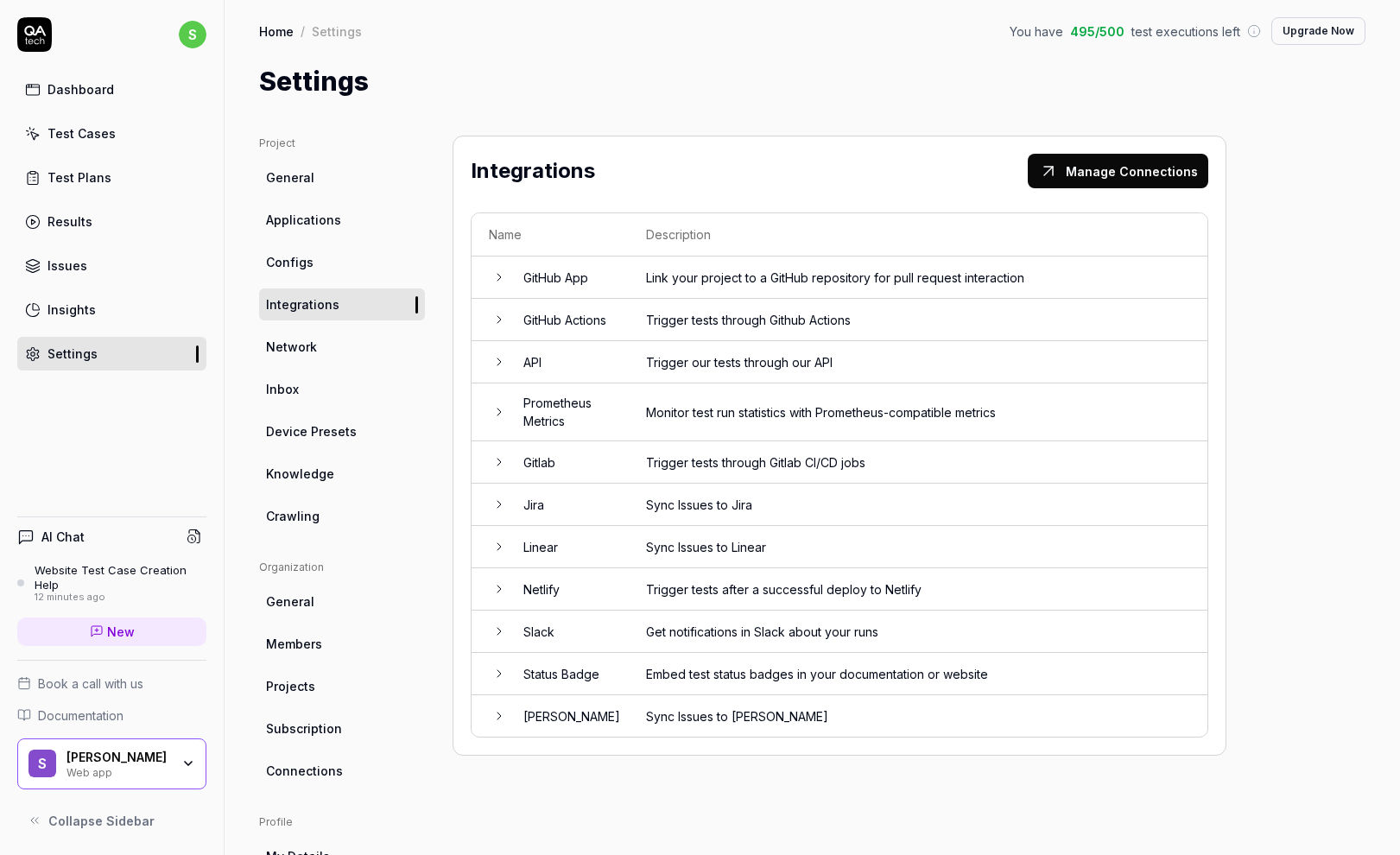
click at [308, 347] on span "Network" at bounding box center [291, 346] width 51 height 18
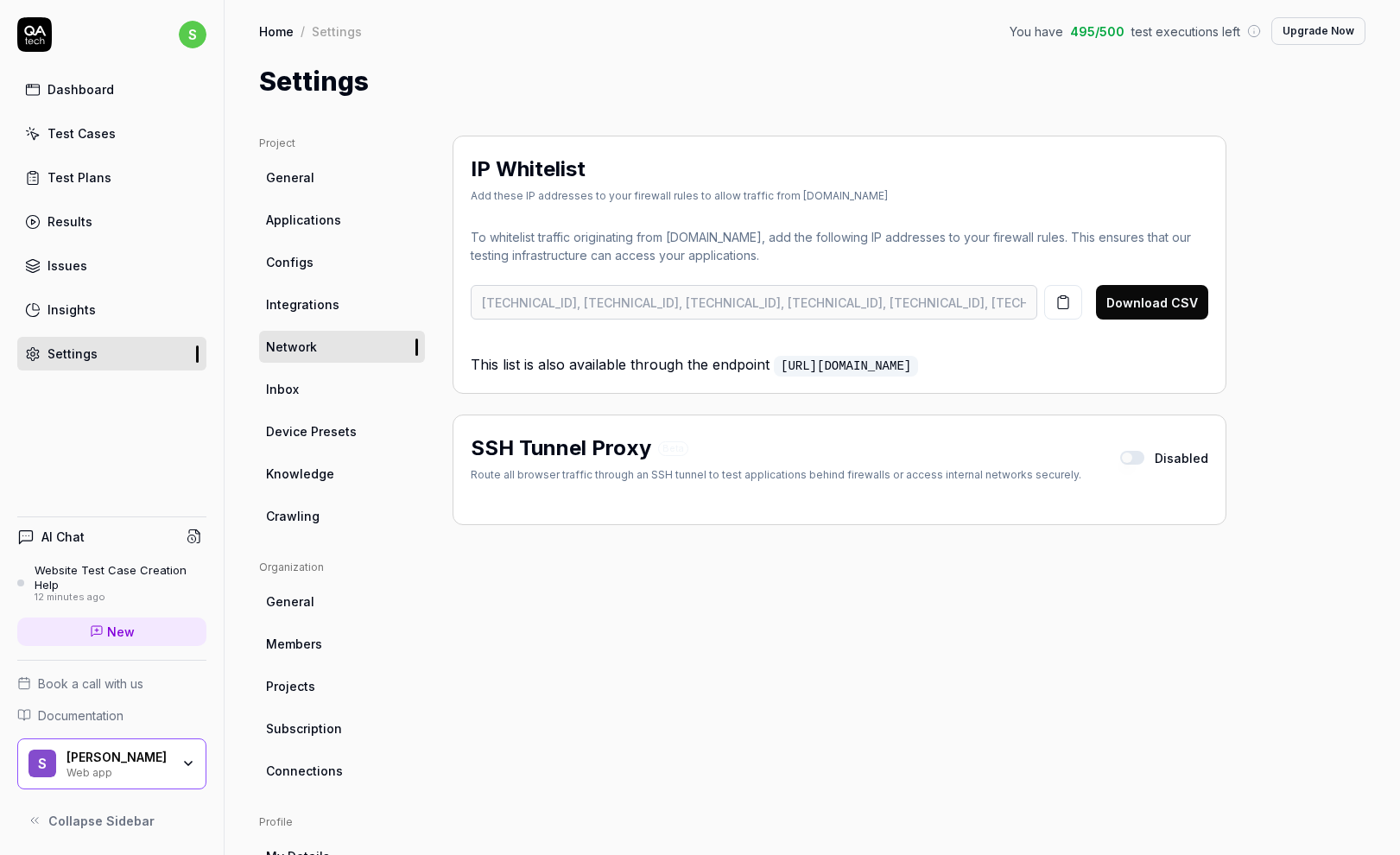
click at [421, 303] on div "Project General Applications Configs Integrations Network Inbox Device Presets …" at bounding box center [812, 567] width 1106 height 863
click at [452, 283] on div "Project General Applications Configs Integrations Network Inbox Device Presets …" at bounding box center [812, 567] width 1106 height 863
click at [287, 386] on span "Inbox" at bounding box center [282, 388] width 33 height 18
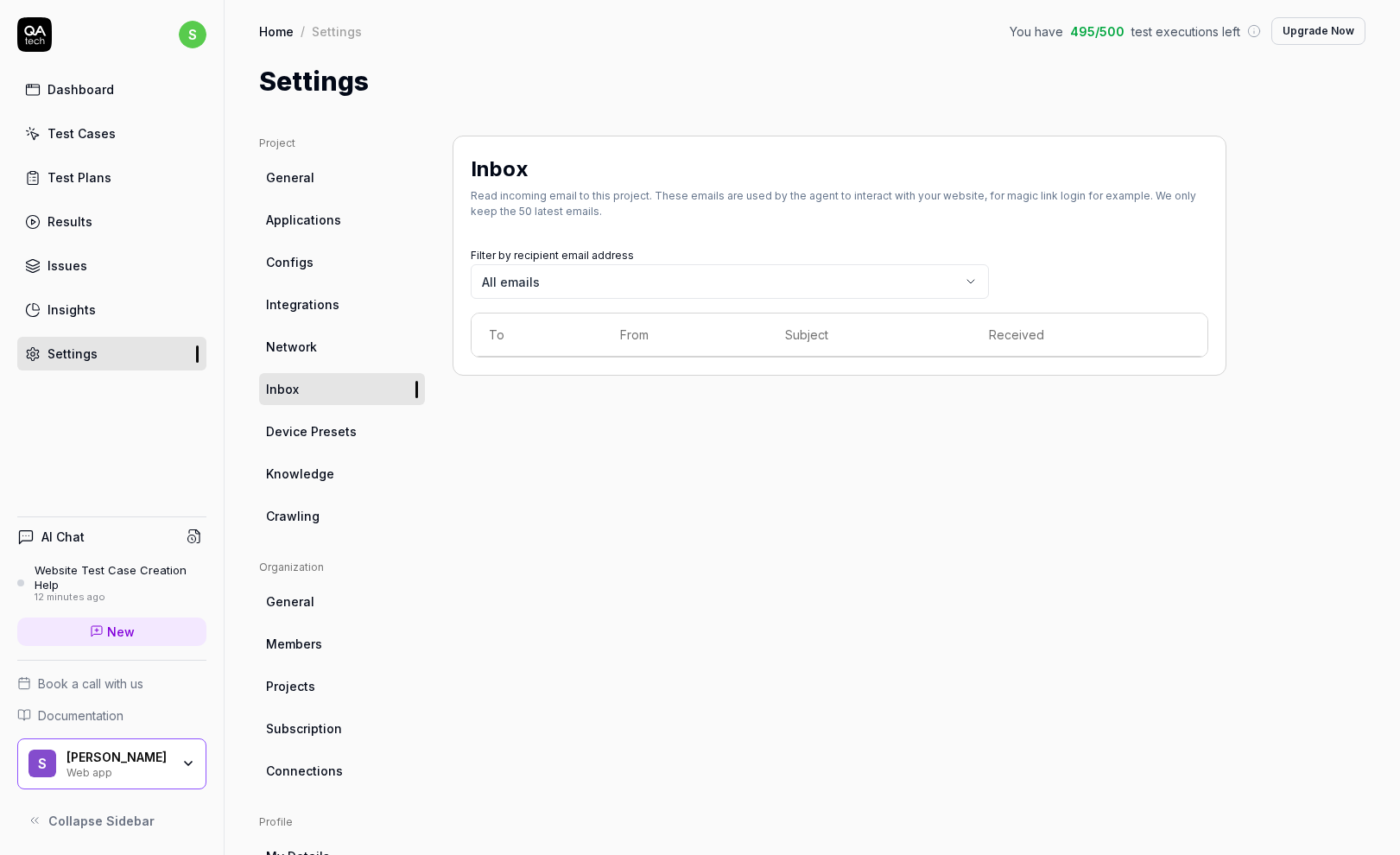
click at [319, 432] on span "Device Presets" at bounding box center [311, 430] width 91 height 18
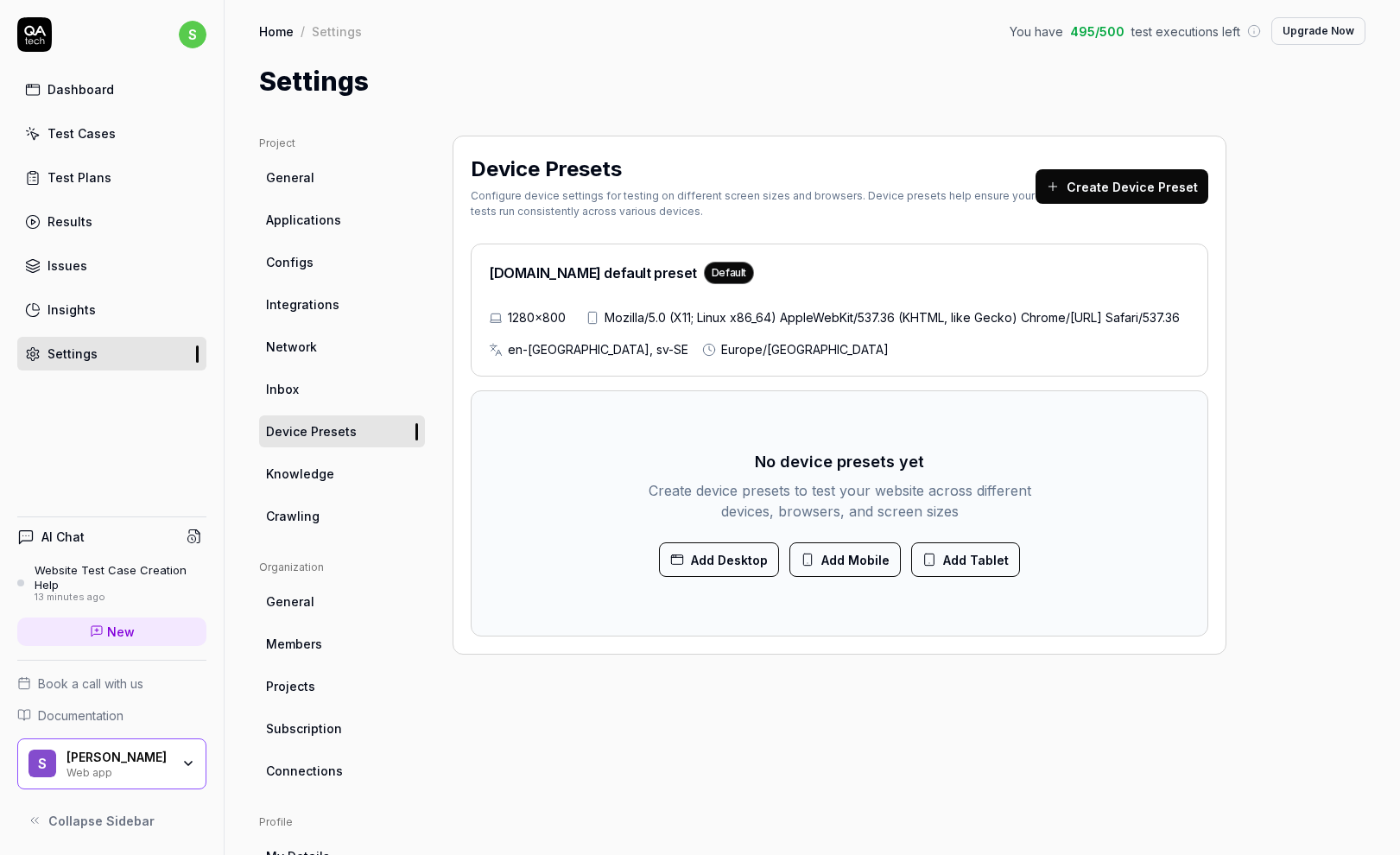
click at [310, 472] on span "Knowledge" at bounding box center [300, 473] width 68 height 18
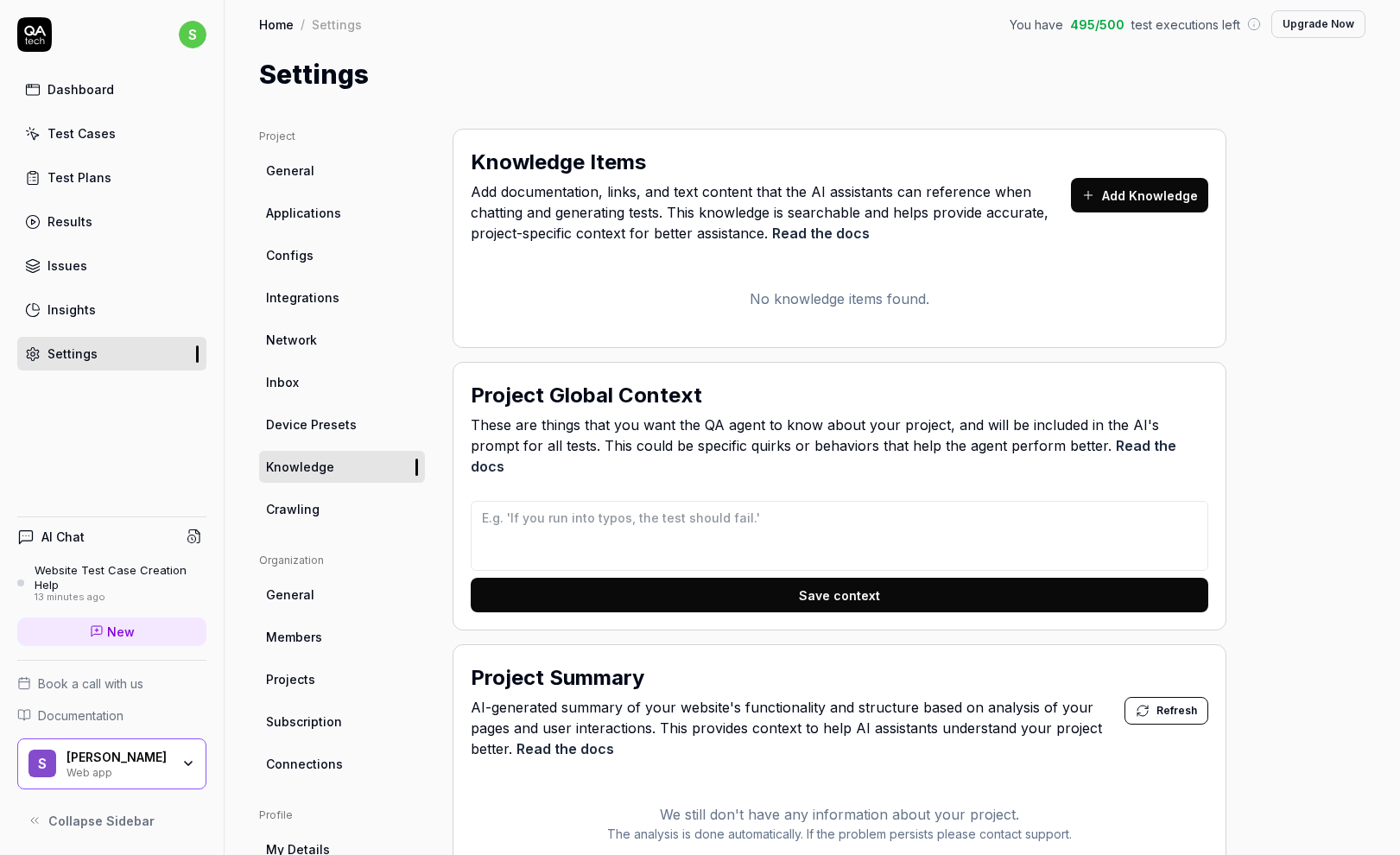
scroll to position [8, 0]
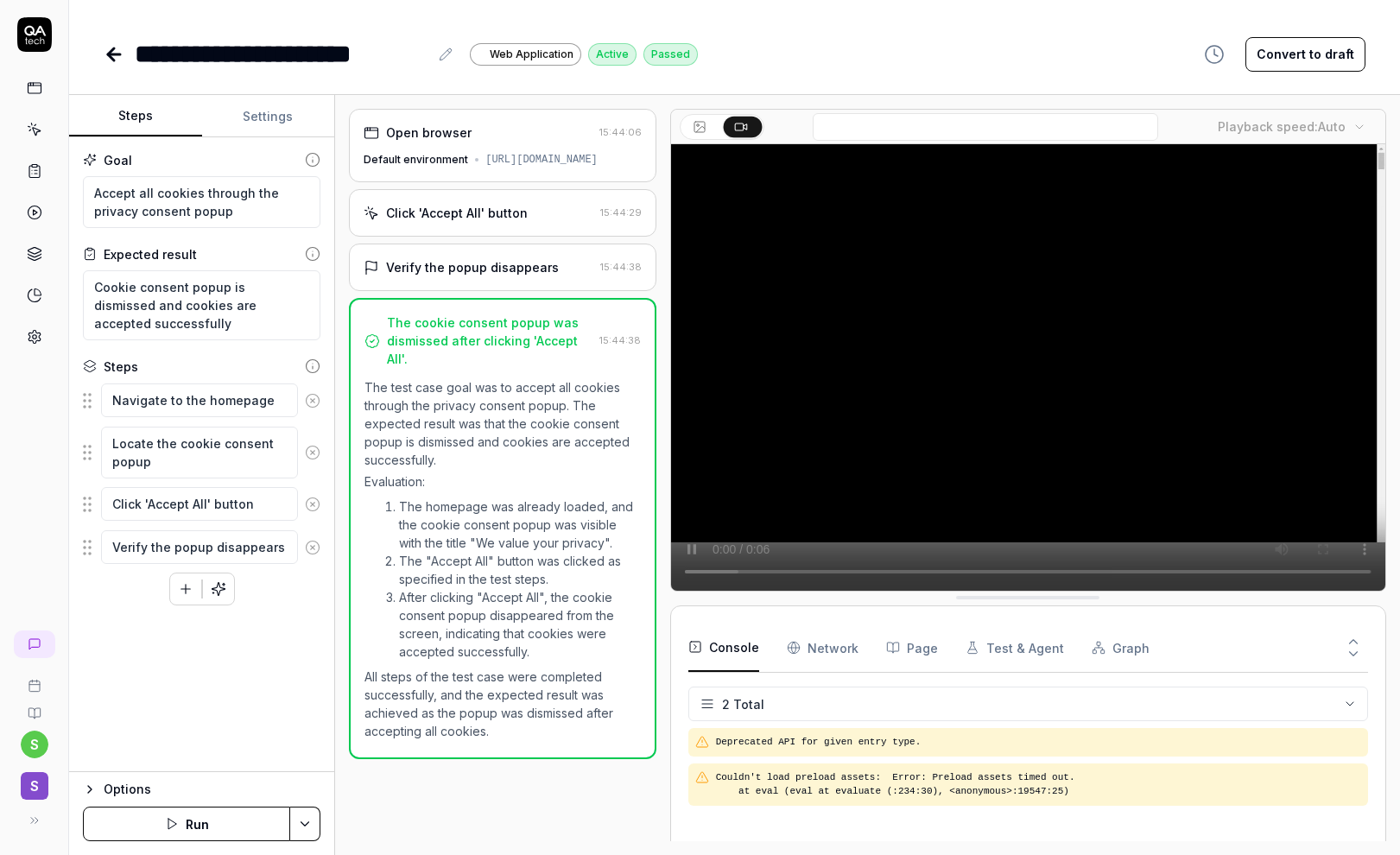
click at [29, 822] on icon at bounding box center [35, 820] width 14 height 14
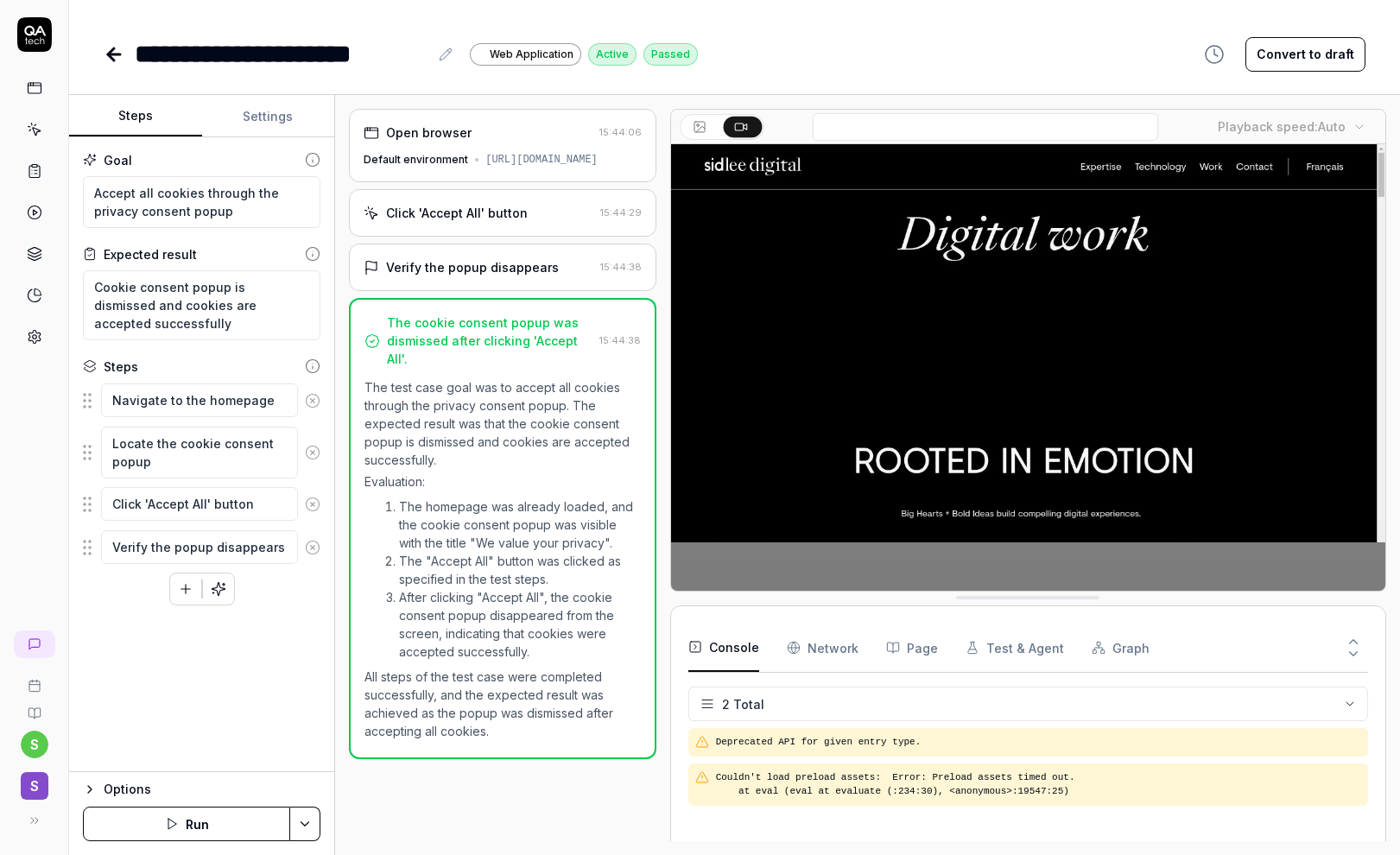
type textarea "*"
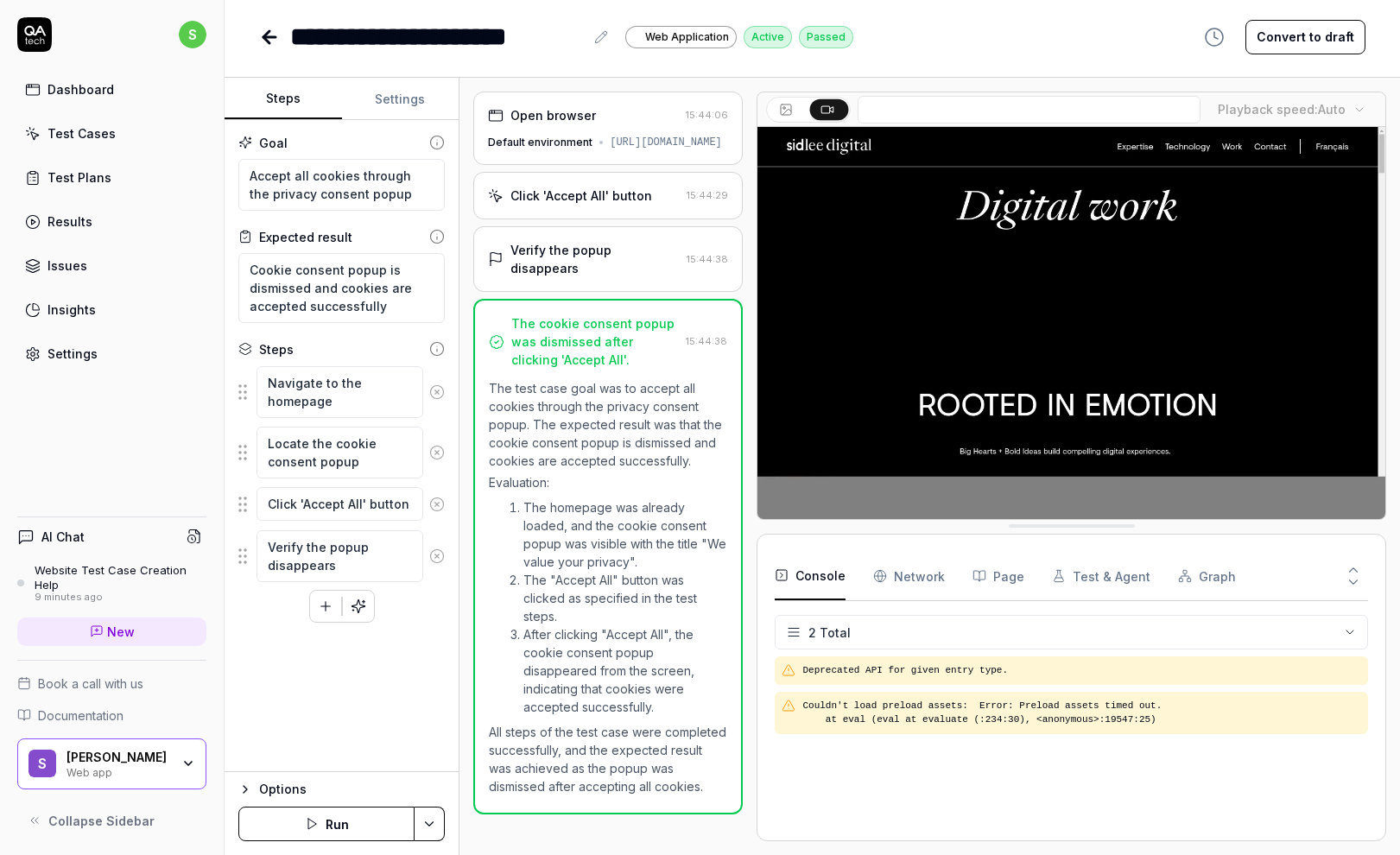
click at [63, 133] on div "Test Cases" at bounding box center [81, 133] width 68 height 18
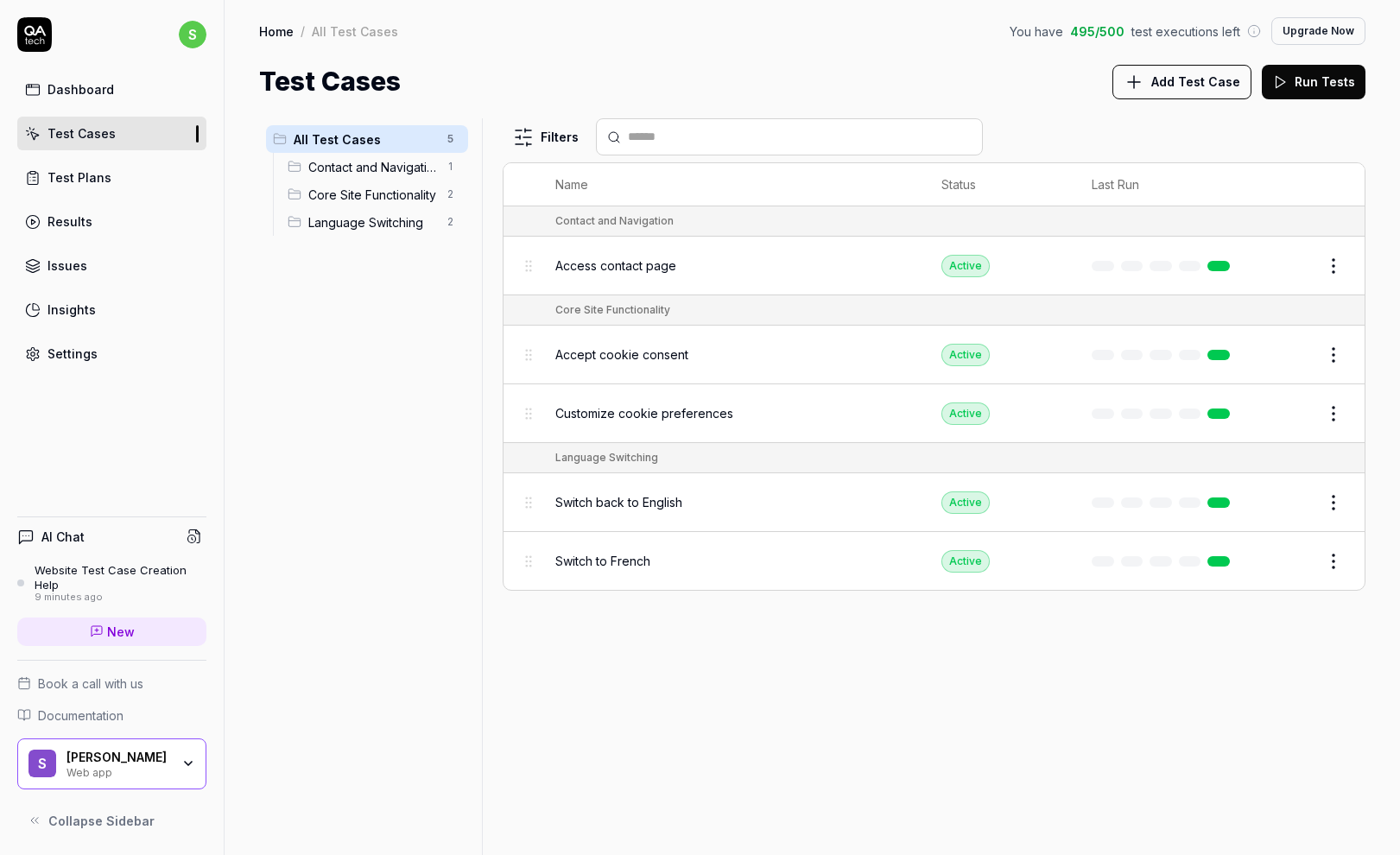
click at [88, 173] on div "Test Plans" at bounding box center [79, 176] width 63 height 18
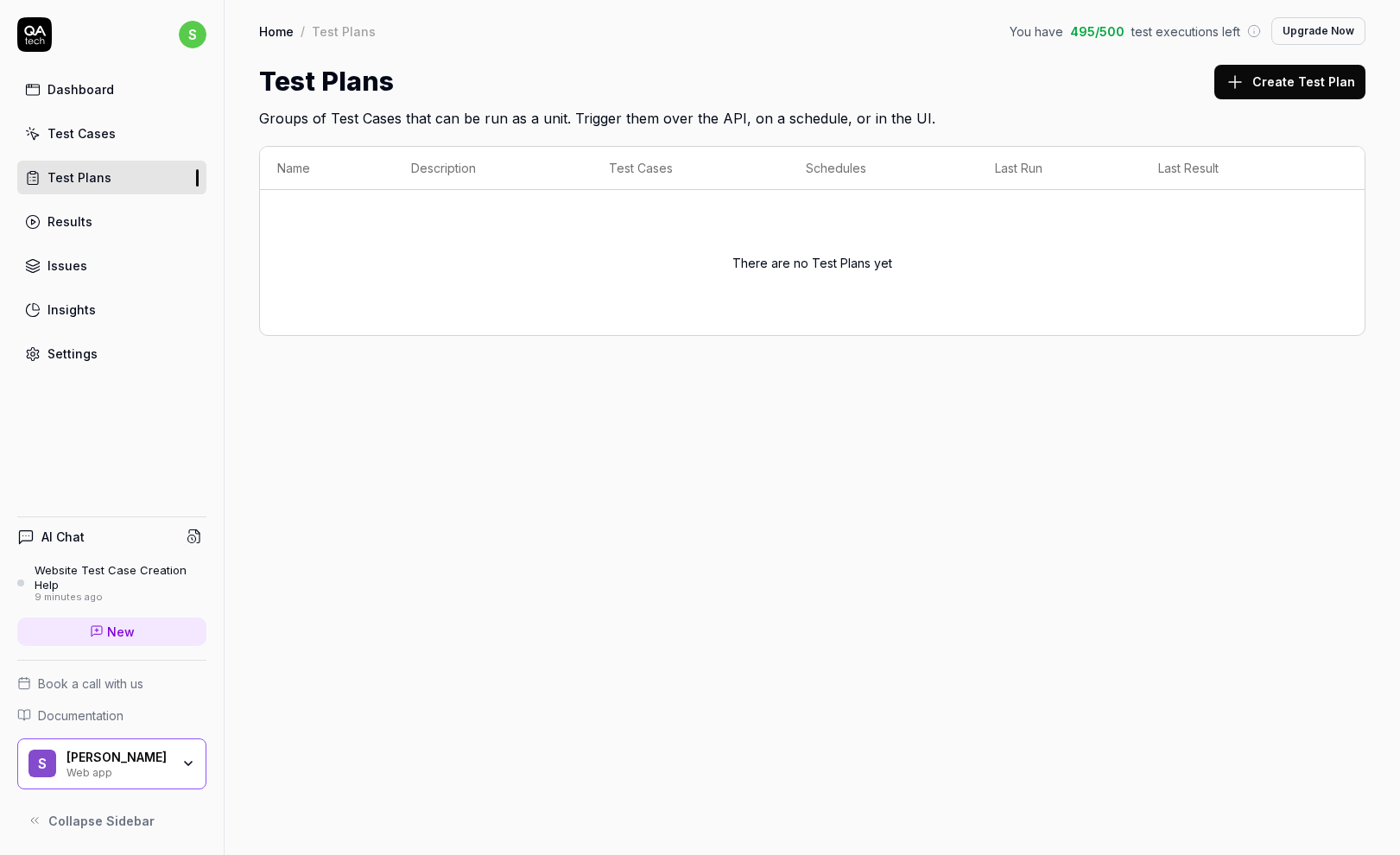
click at [83, 222] on div "Results" at bounding box center [70, 221] width 45 height 18
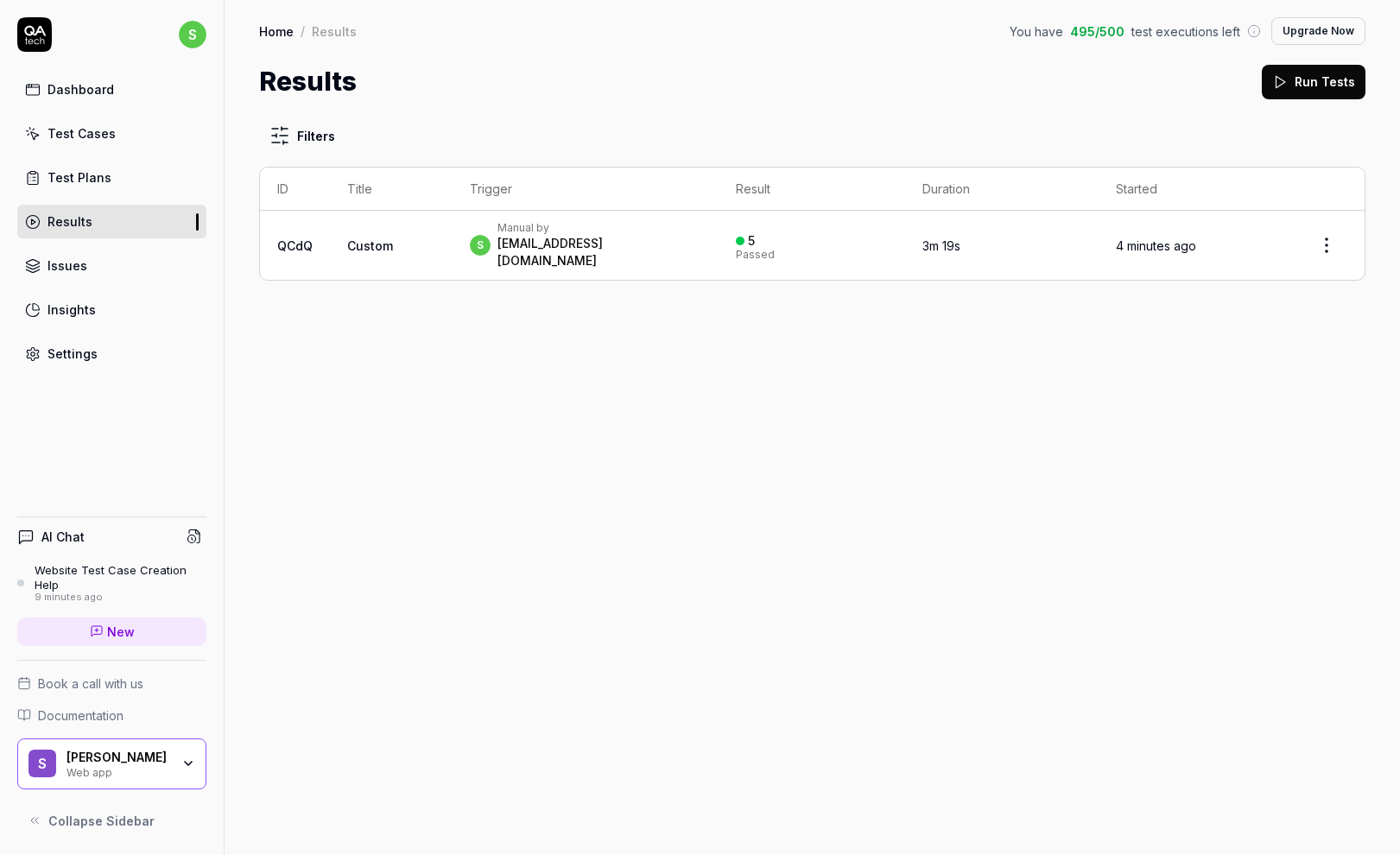
click at [294, 238] on link "QCdQ" at bounding box center [295, 245] width 35 height 15
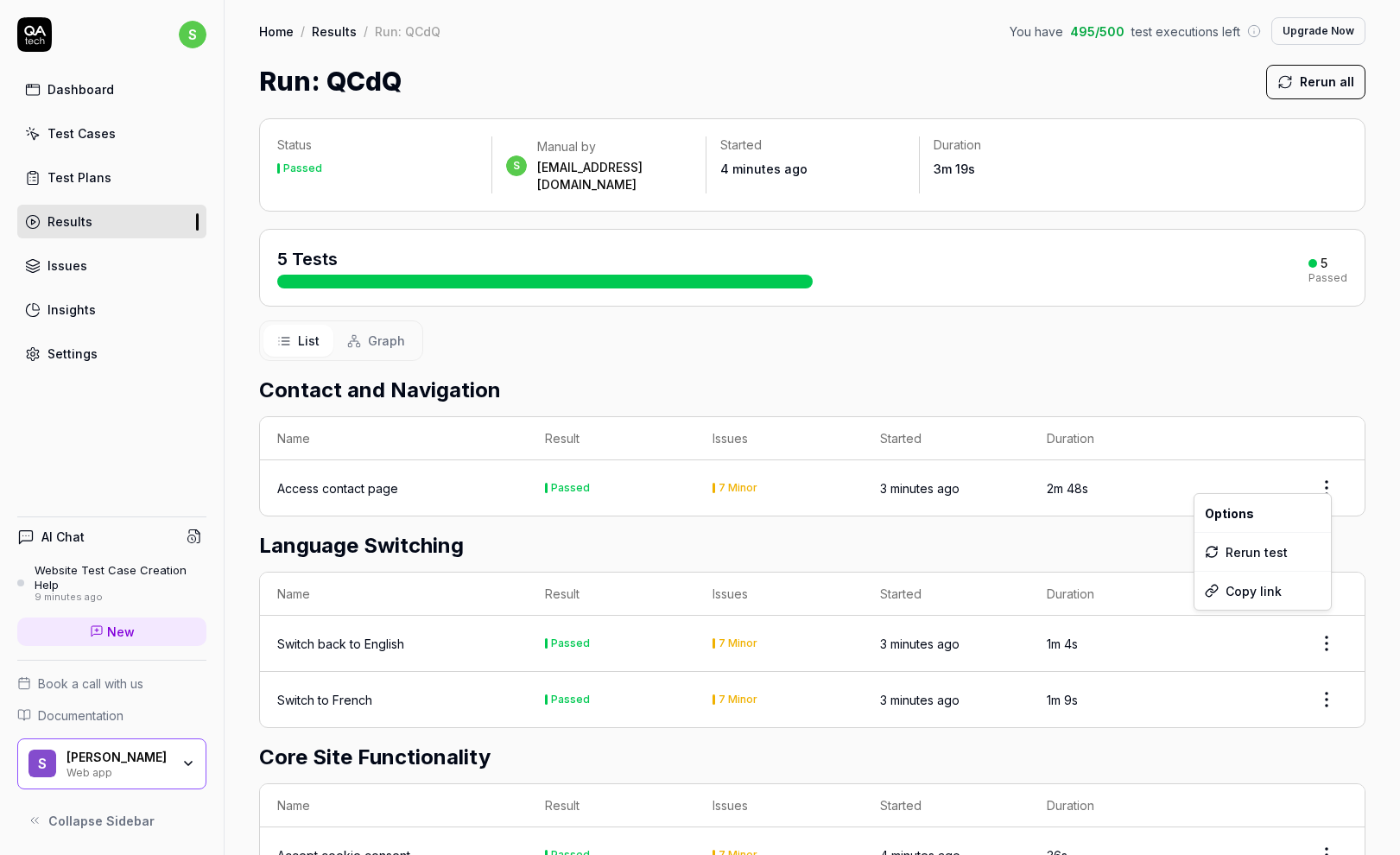
click at [1320, 470] on html "s Dashboard Test Cases Test Plans Results Issues Insights Settings AI Chat Webs…" at bounding box center [700, 428] width 1400 height 855
click at [232, 463] on html "s Dashboard Test Cases Test Plans Results Issues Insights Settings AI Chat Webs…" at bounding box center [700, 428] width 1400 height 855
click at [330, 635] on div "Switch back to English" at bounding box center [341, 643] width 127 height 18
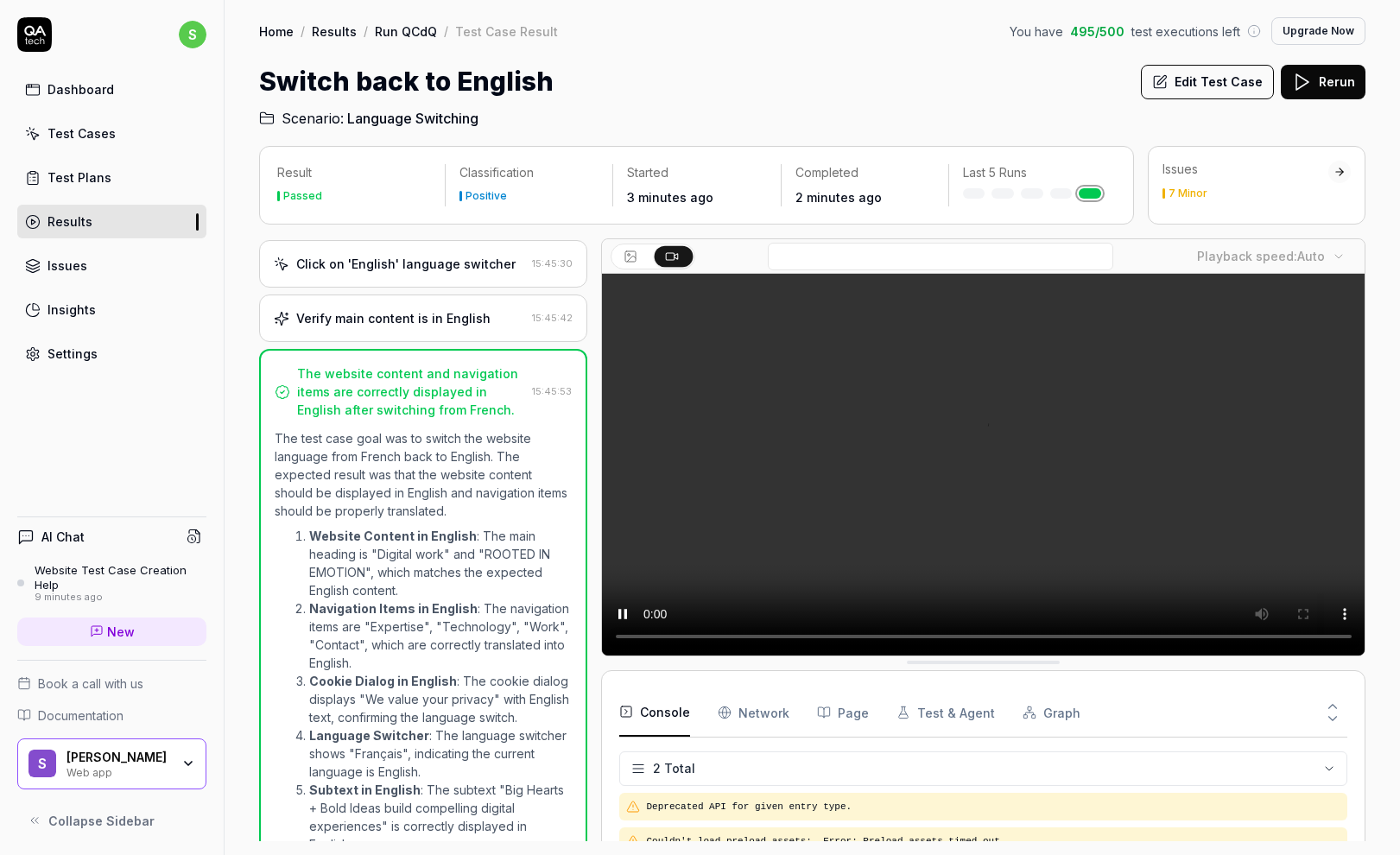
scroll to position [244, 0]
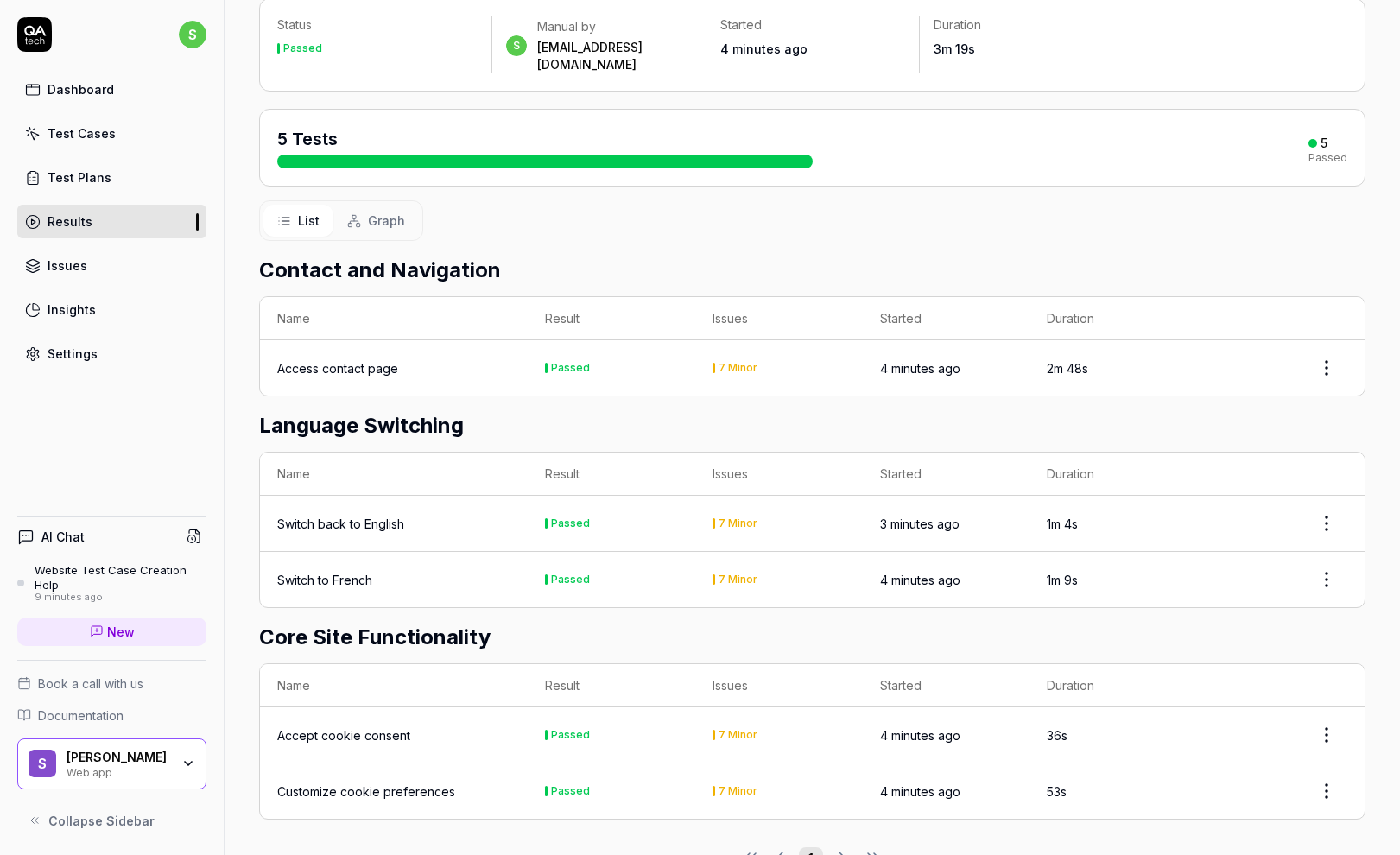
scroll to position [152, 0]
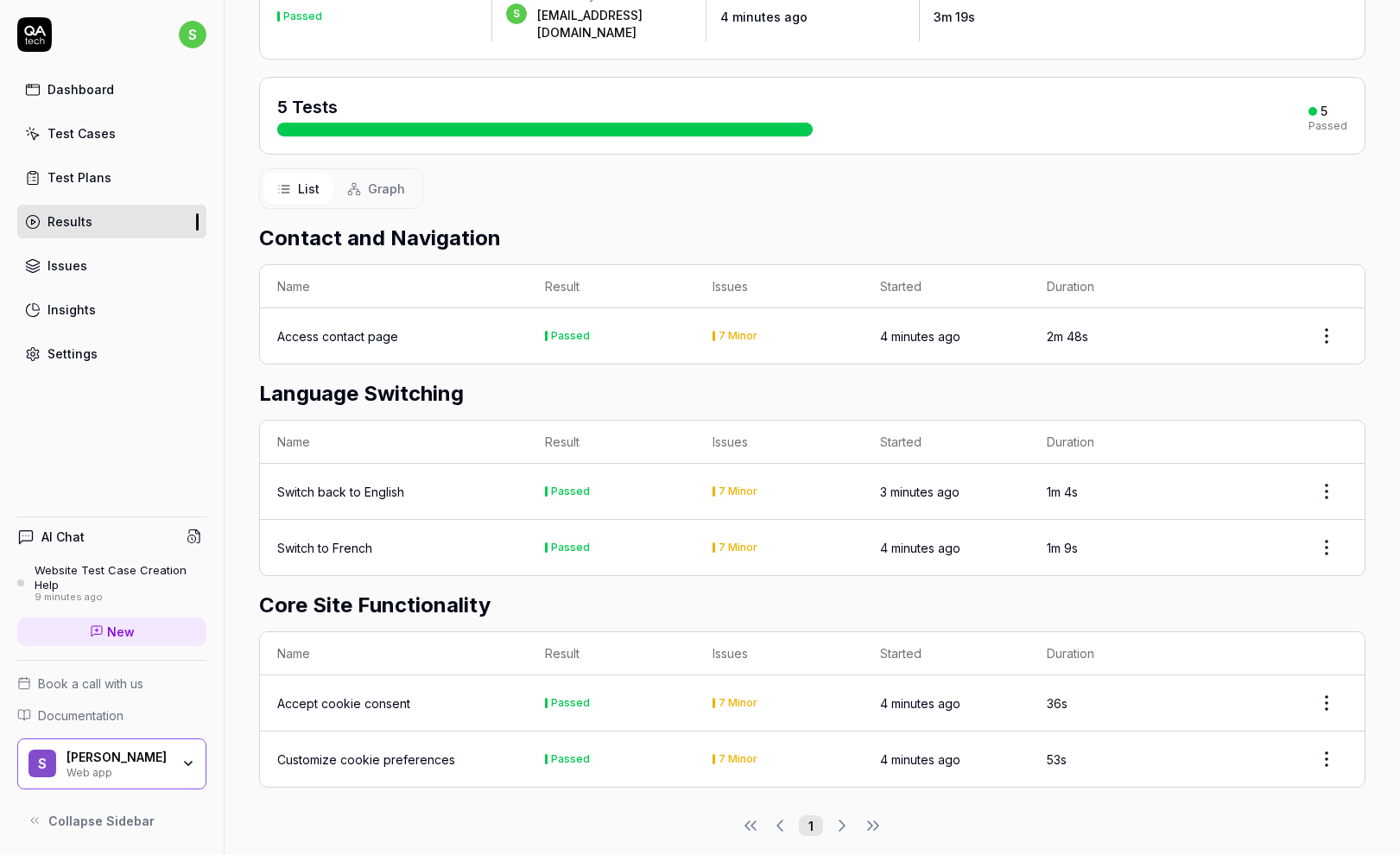
click at [352, 750] on div "Customize cookie preferences" at bounding box center [366, 759] width 178 height 18
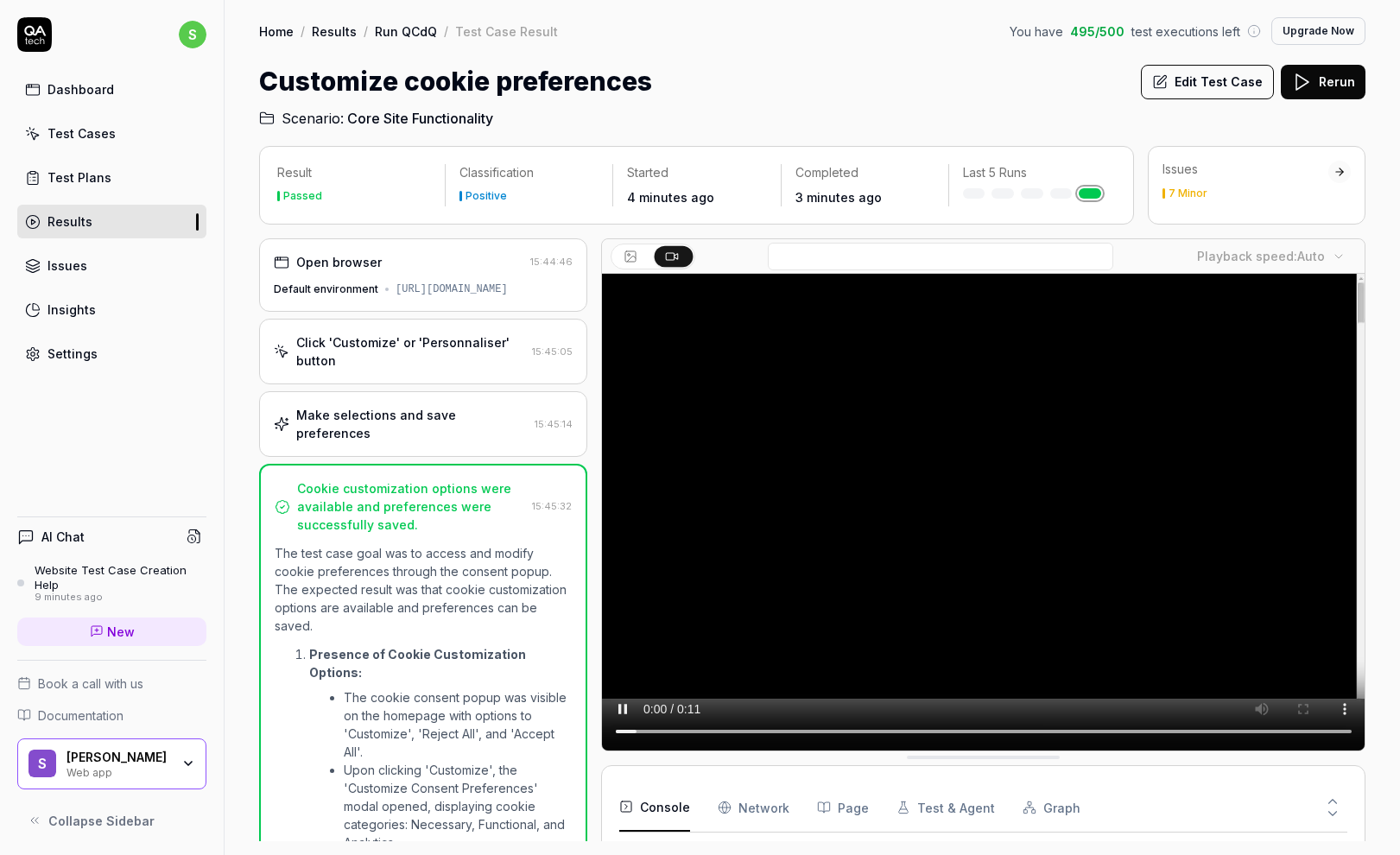
click at [387, 344] on div "Click 'Customize' or 'Personnaliser' button" at bounding box center [410, 351] width 229 height 36
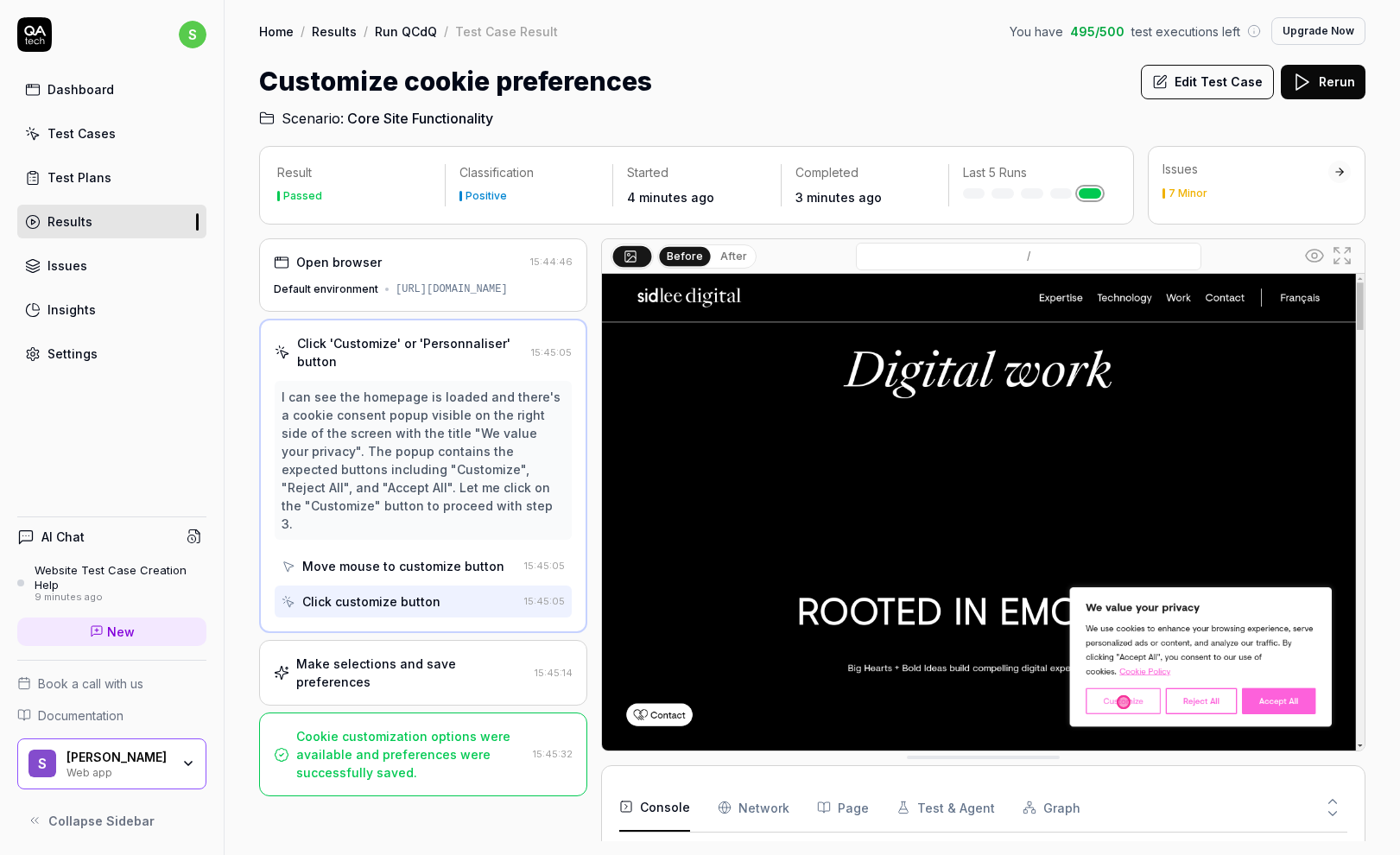
click at [1189, 193] on div "7 Minor" at bounding box center [1188, 193] width 39 height 10
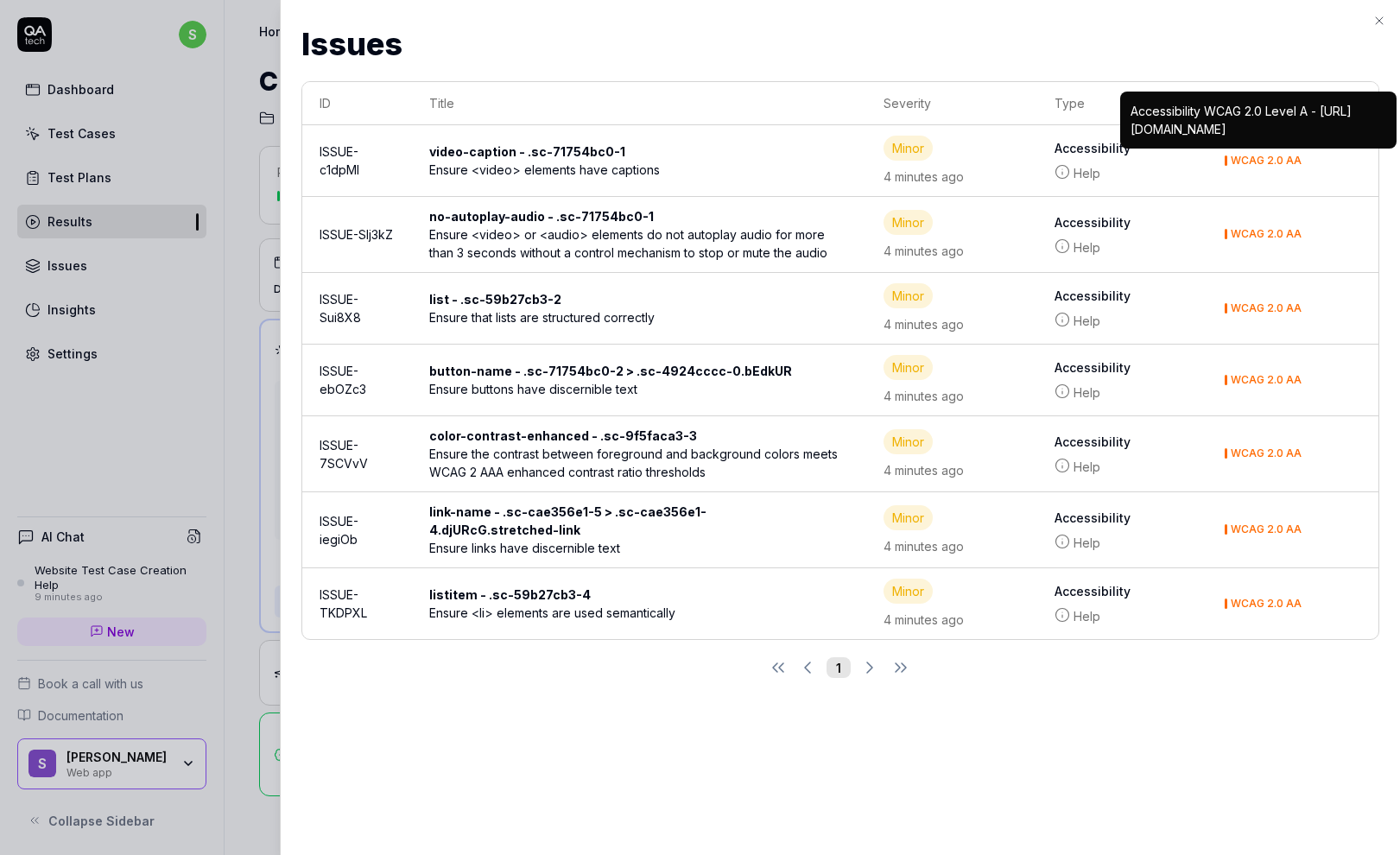
click at [628, 604] on div "Ensure <li> elements are used semantically" at bounding box center [639, 612] width 421 height 18
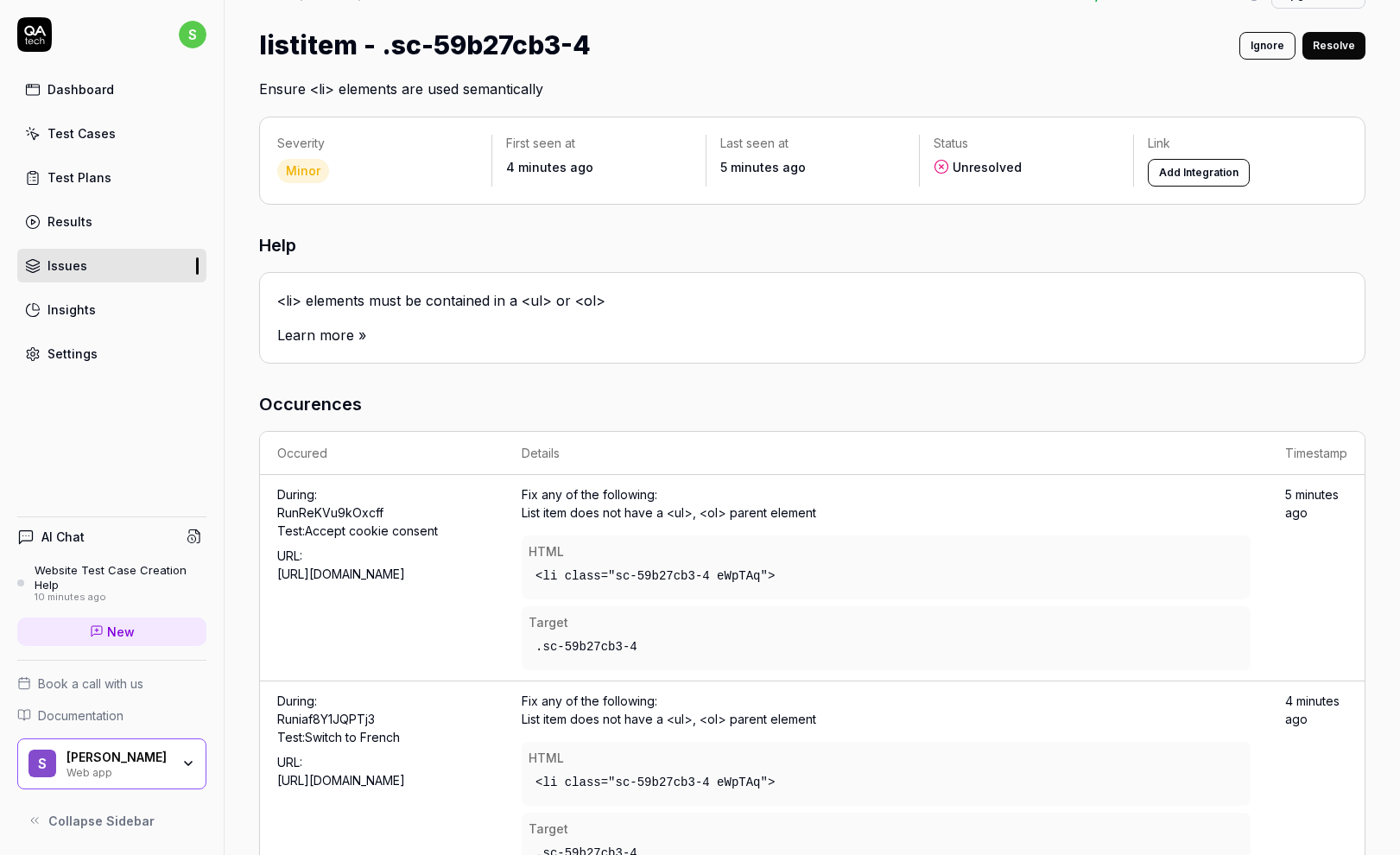
scroll to position [37, 0]
click at [553, 562] on div "<li class="sc-59b27cb3-4 eWpTAq">" at bounding box center [886, 575] width 715 height 32
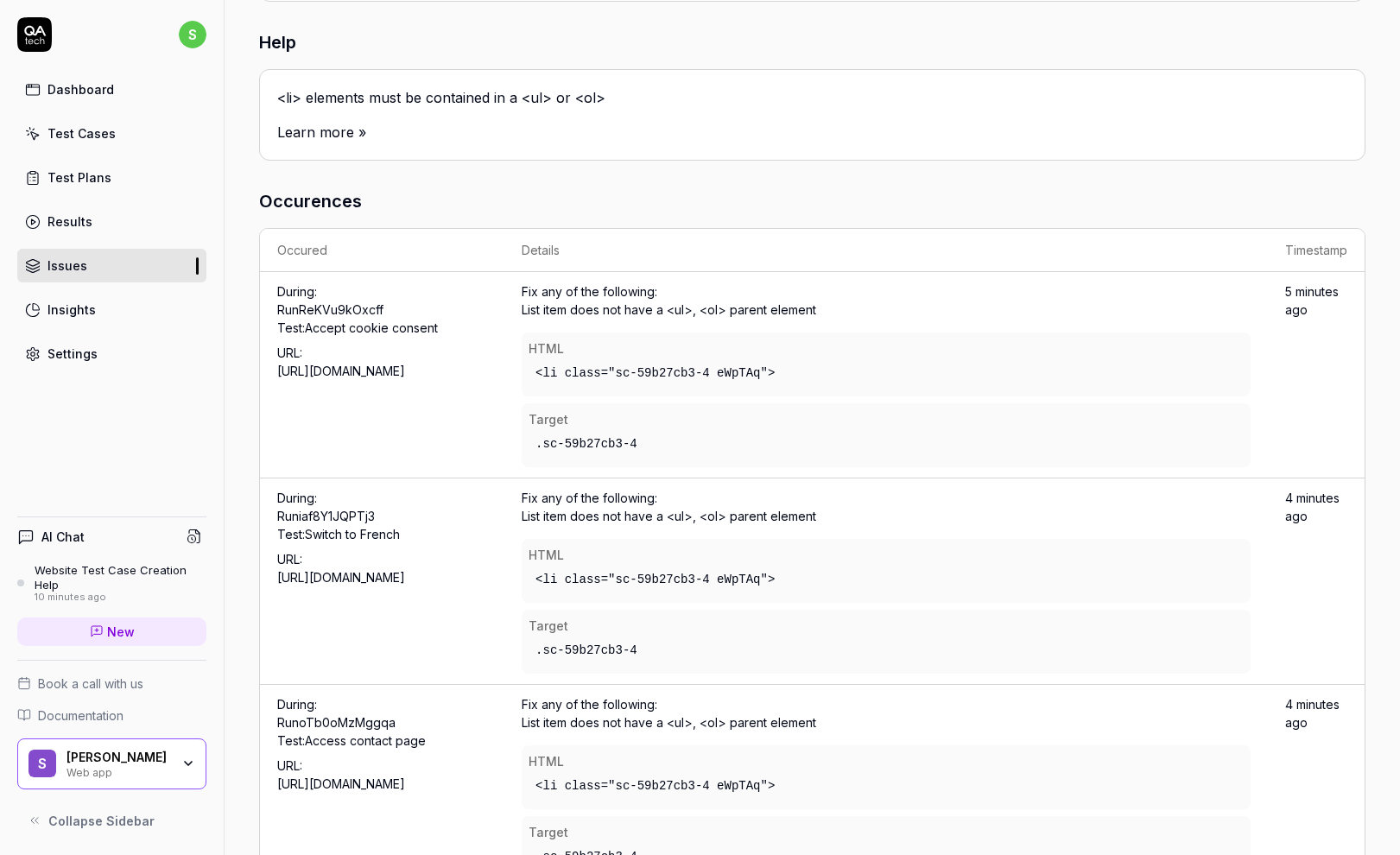
scroll to position [0, 0]
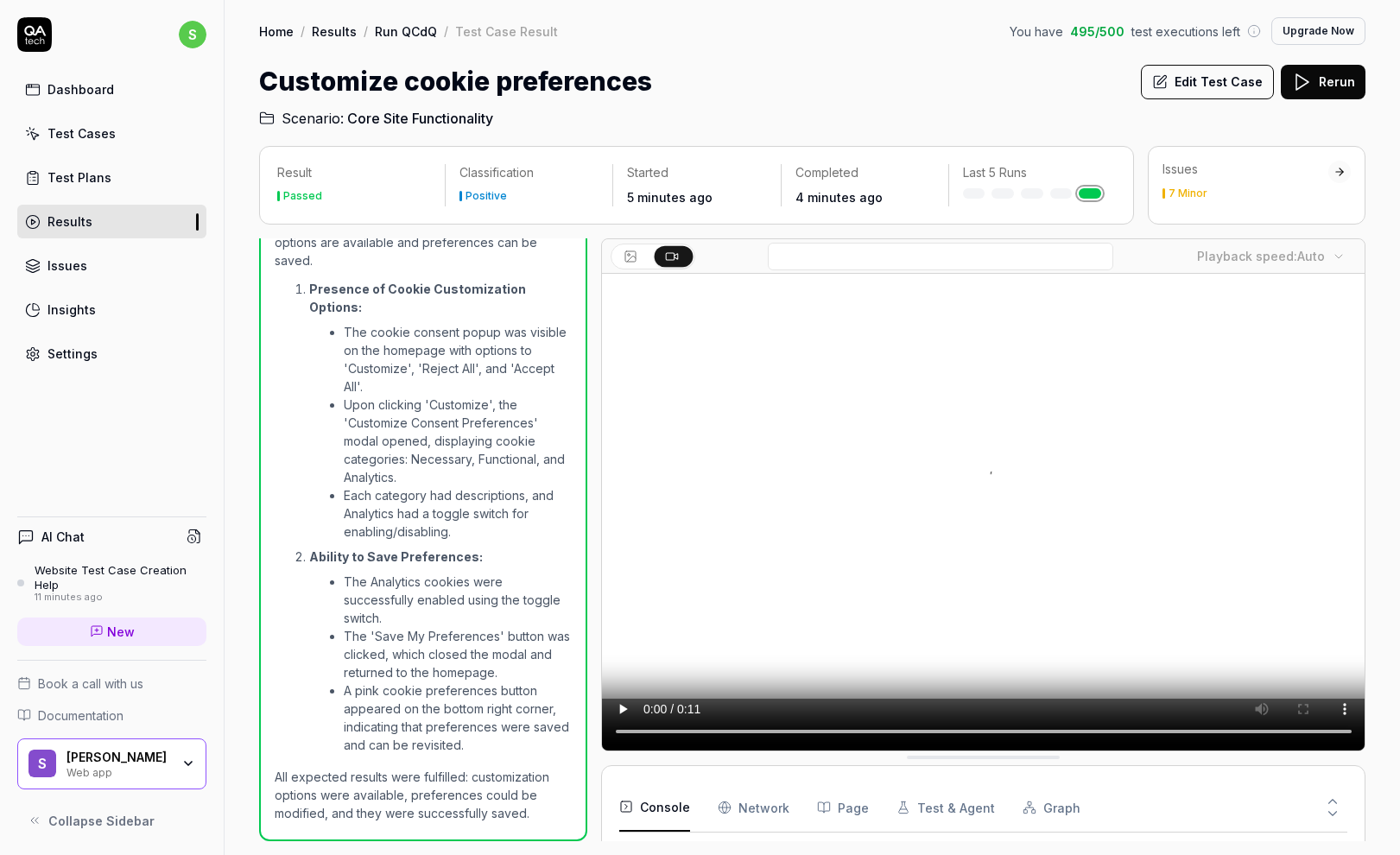
scroll to position [166, 0]
